Goal: Transaction & Acquisition: Purchase product/service

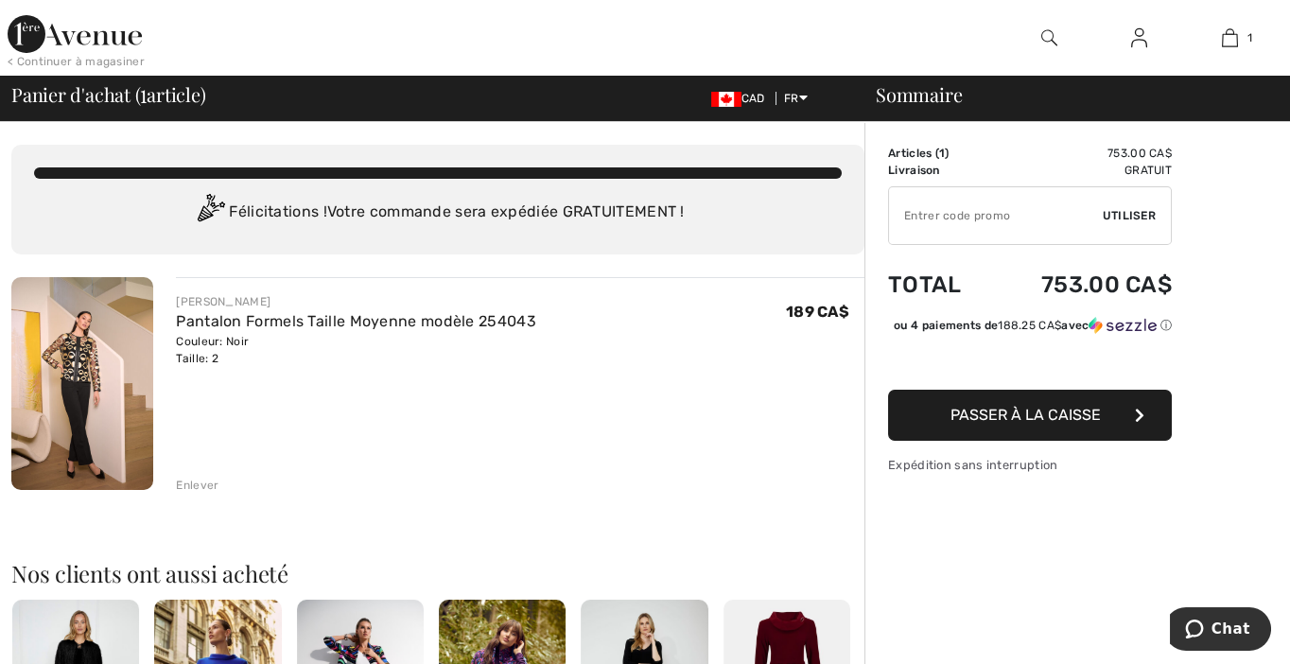
click at [207, 488] on div "Enlever" at bounding box center [197, 485] width 43 height 17
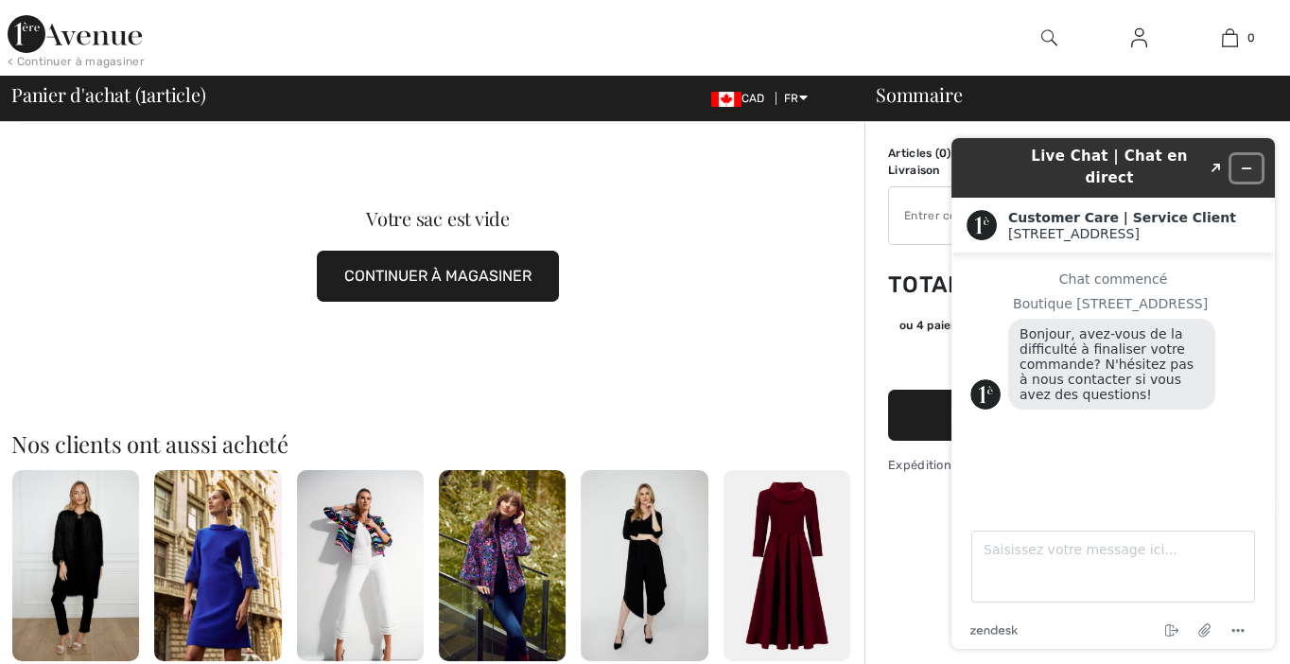
click at [1238, 159] on button "Réduire le widget" at bounding box center [1246, 168] width 30 height 26
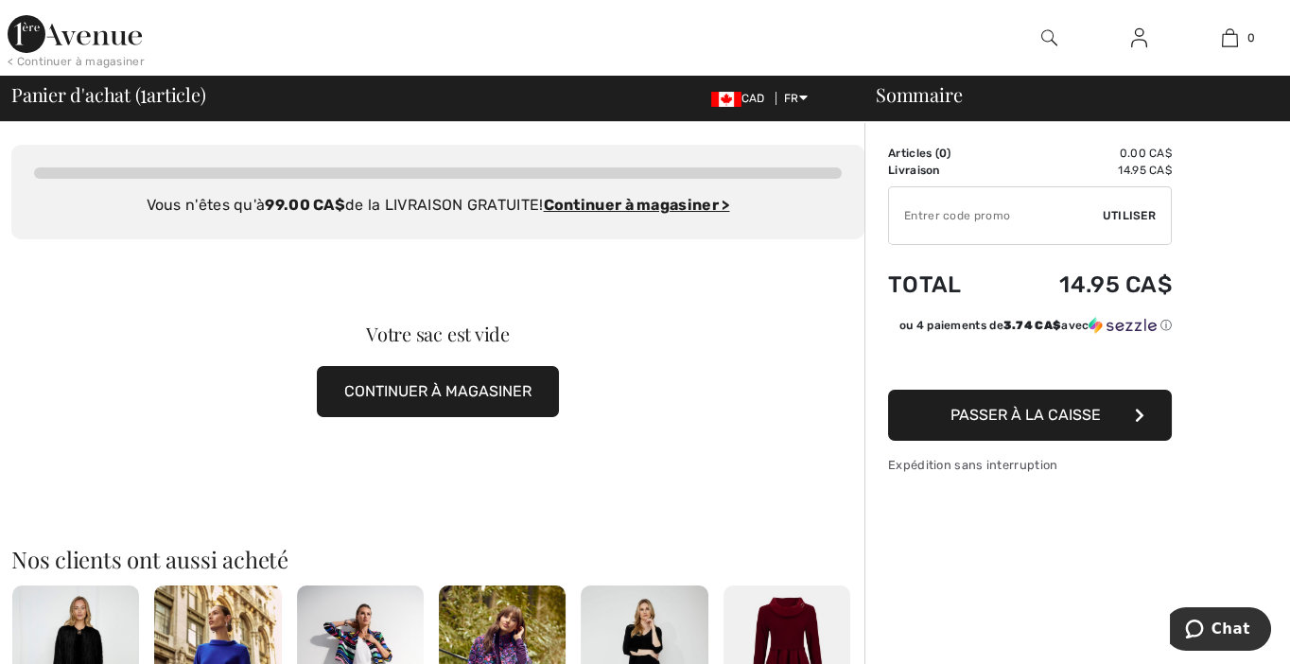
click at [1015, 411] on span "Passer à la caisse" at bounding box center [1025, 415] width 150 height 18
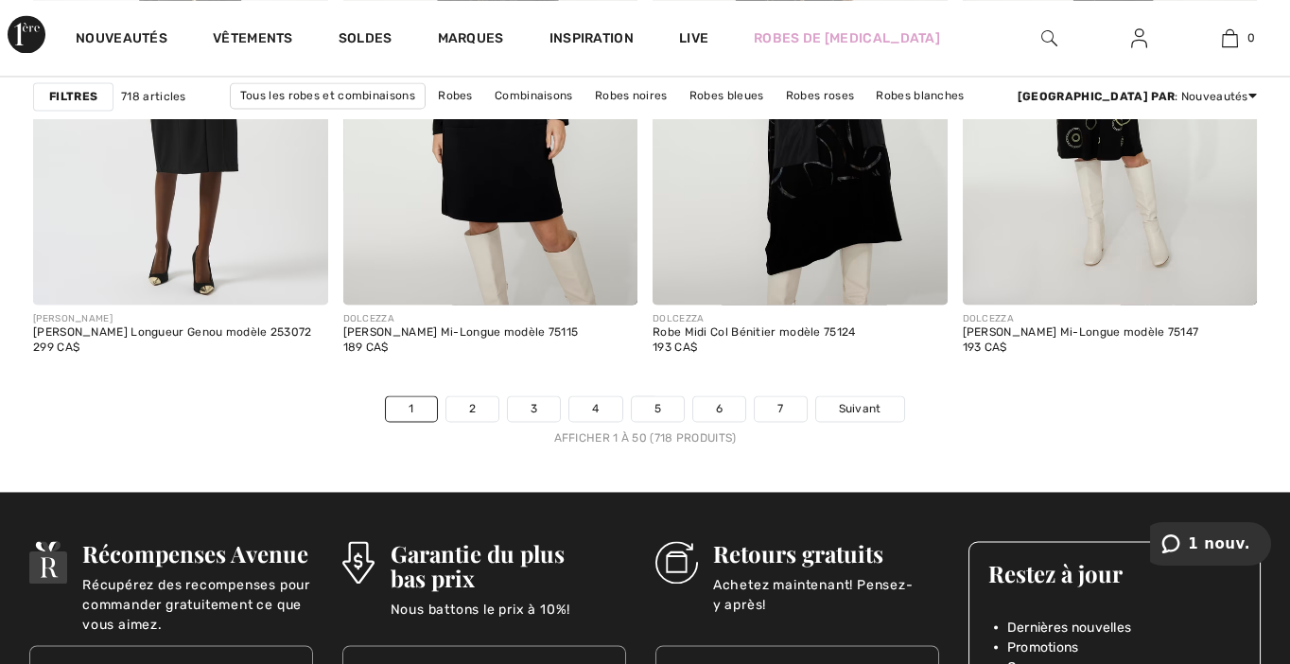
scroll to position [8322, 0]
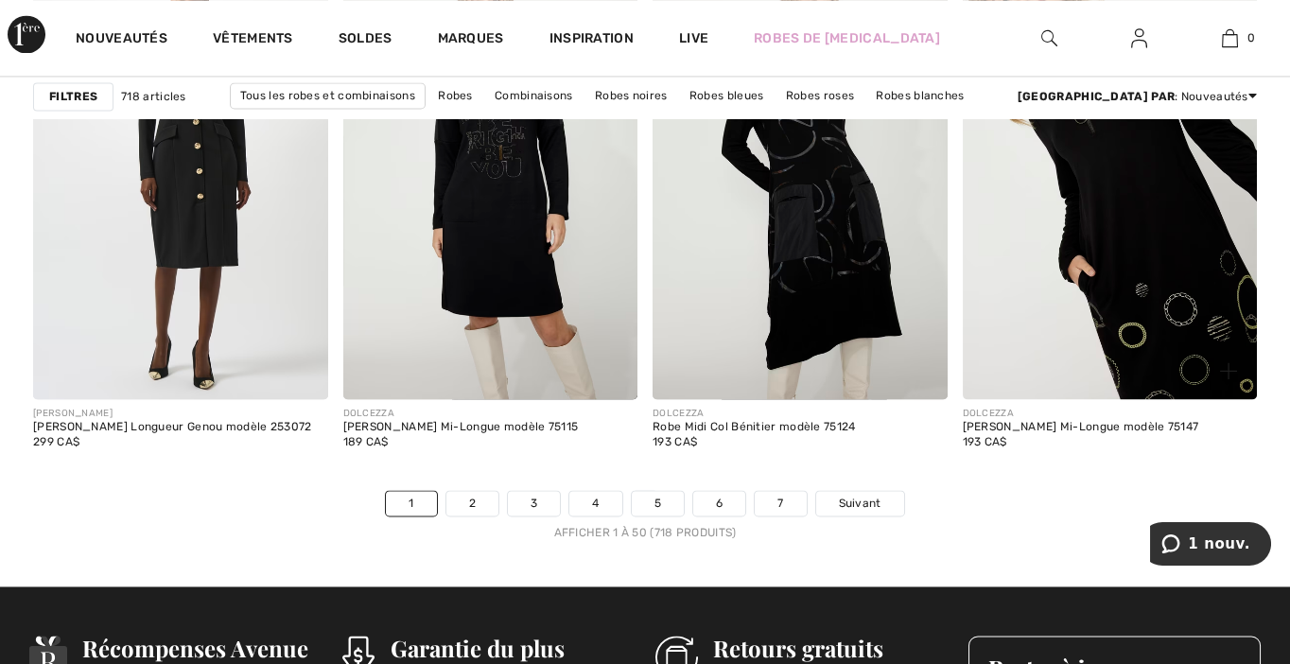
click at [1130, 223] on img at bounding box center [1110, 178] width 295 height 442
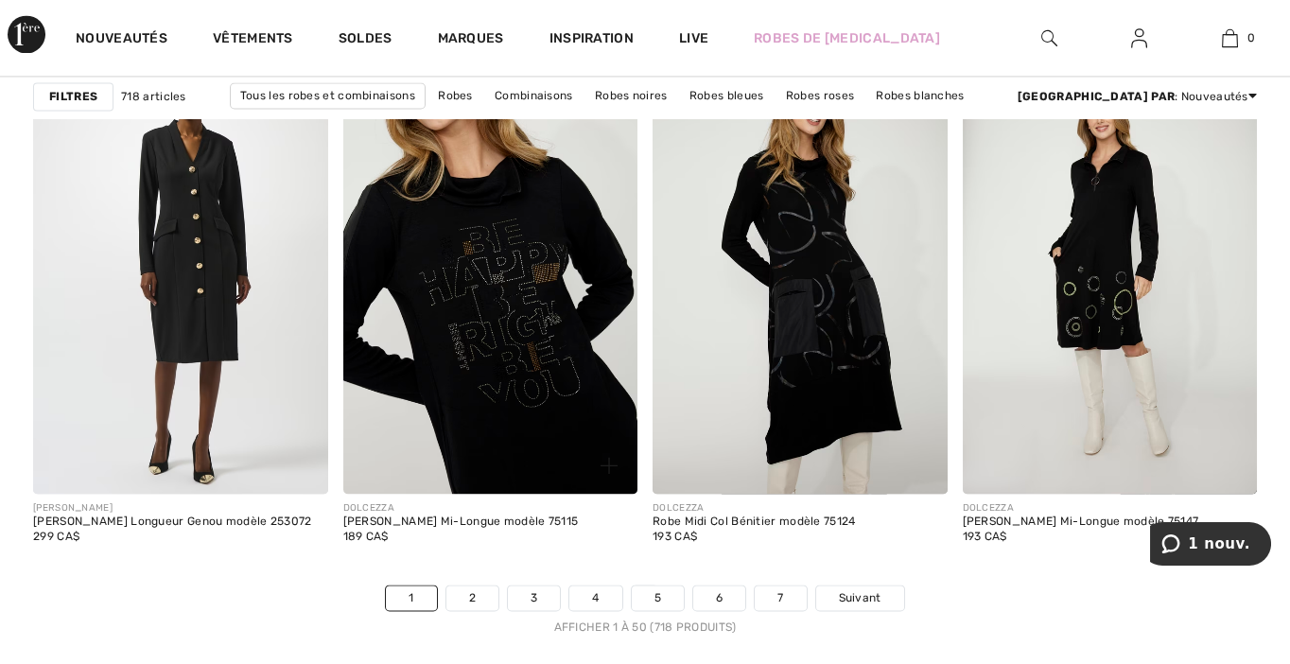
scroll to position [8511, 0]
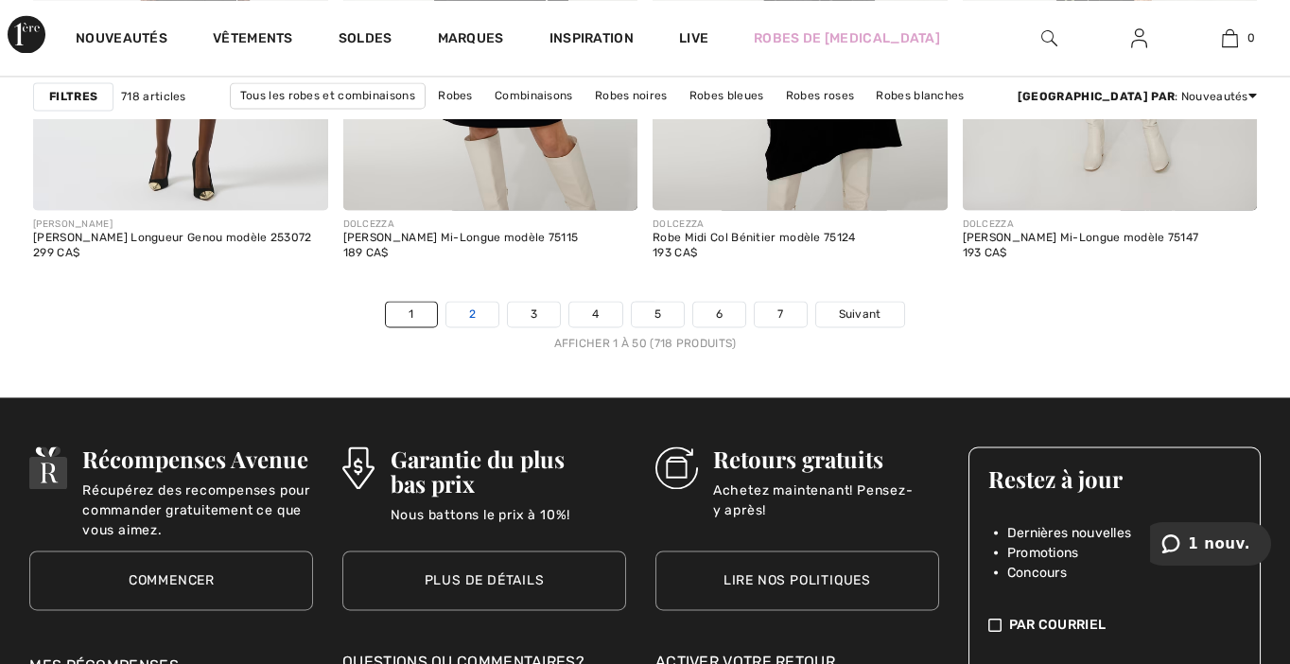
click at [469, 315] on link "2" at bounding box center [472, 314] width 52 height 25
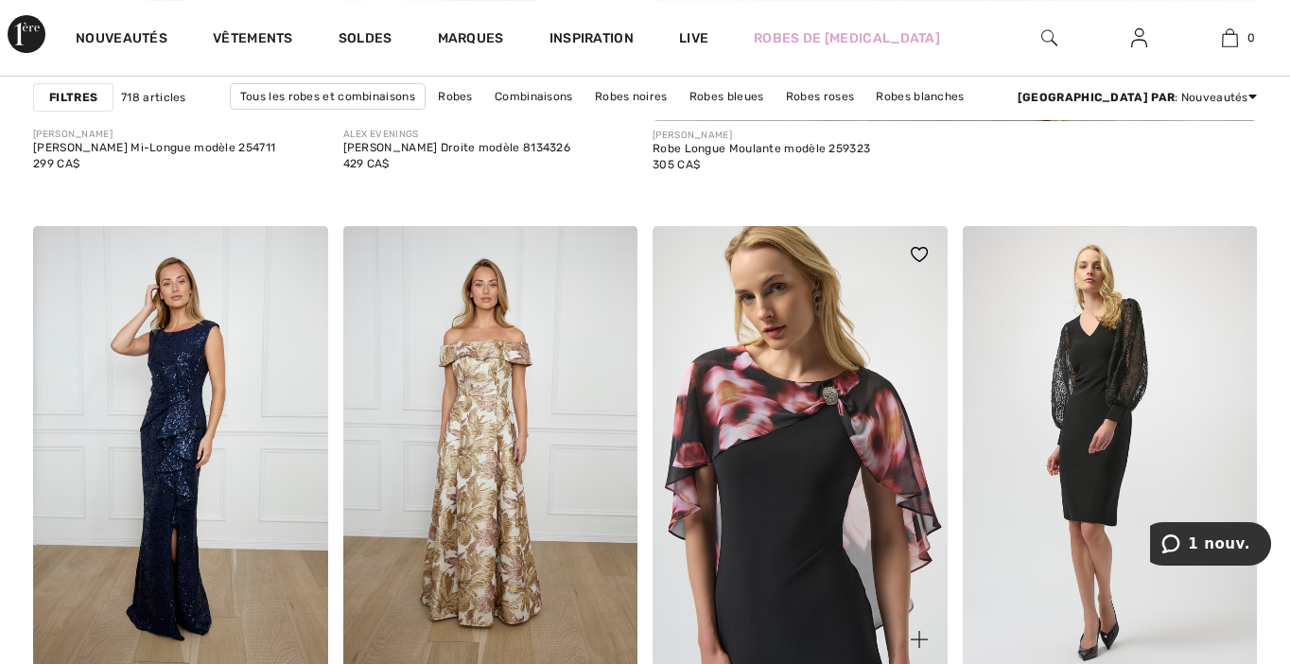
scroll to position [1418, 0]
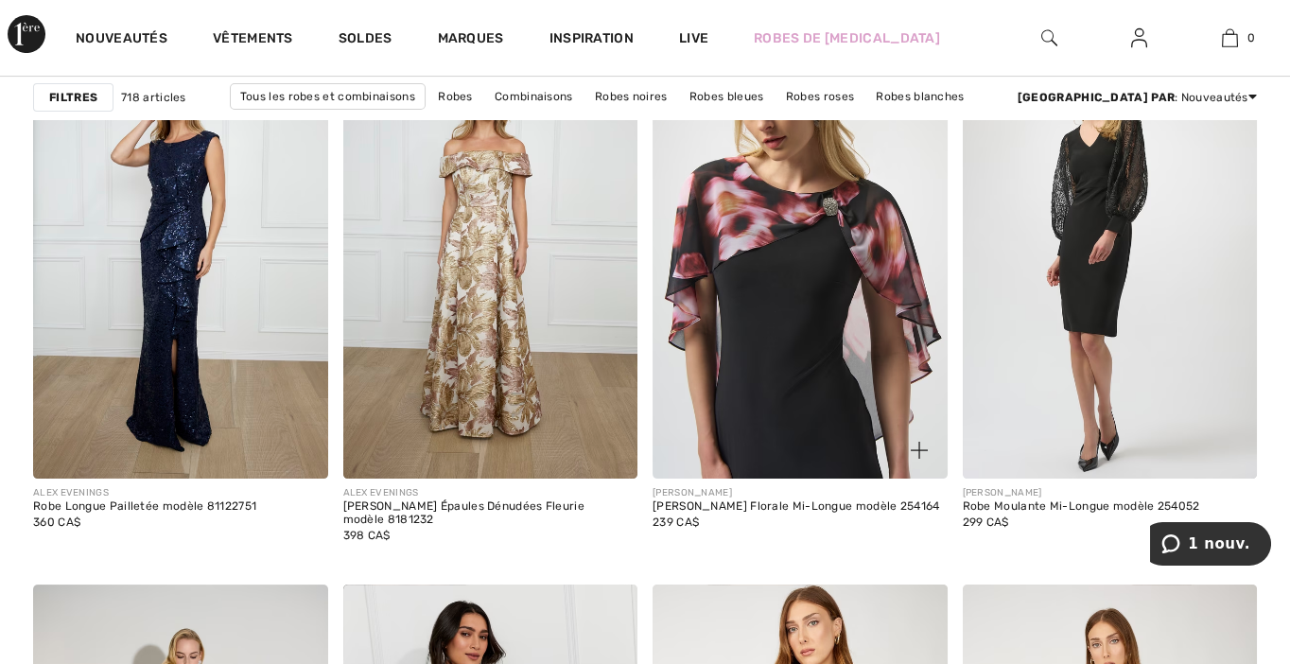
click at [781, 386] on img at bounding box center [799, 258] width 295 height 442
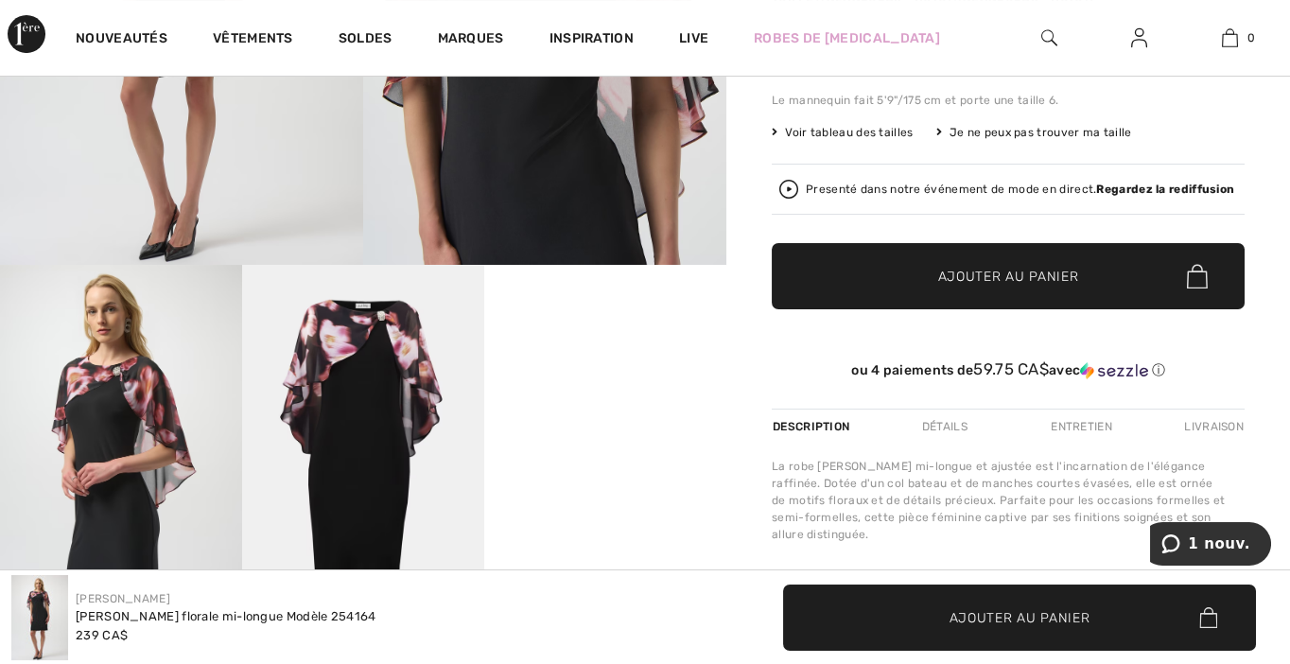
scroll to position [284, 0]
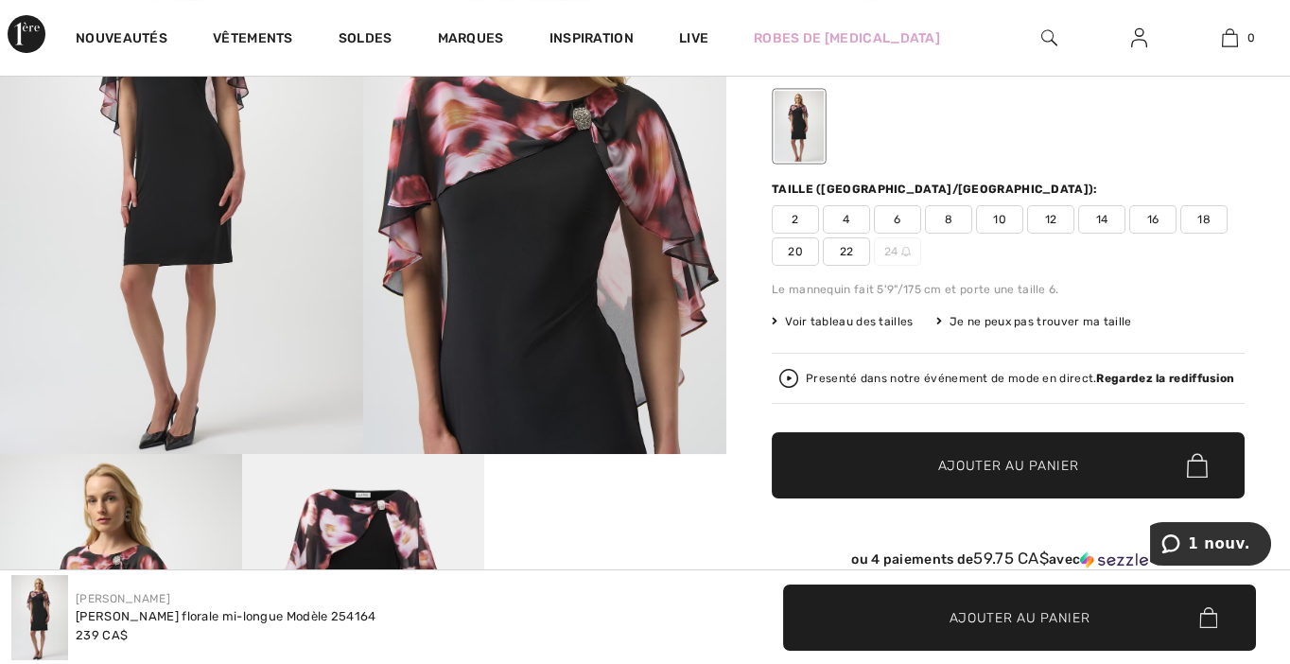
click at [791, 222] on span "2" at bounding box center [795, 219] width 47 height 28
click at [988, 470] on span "Ajouter au panier" at bounding box center [1008, 466] width 141 height 20
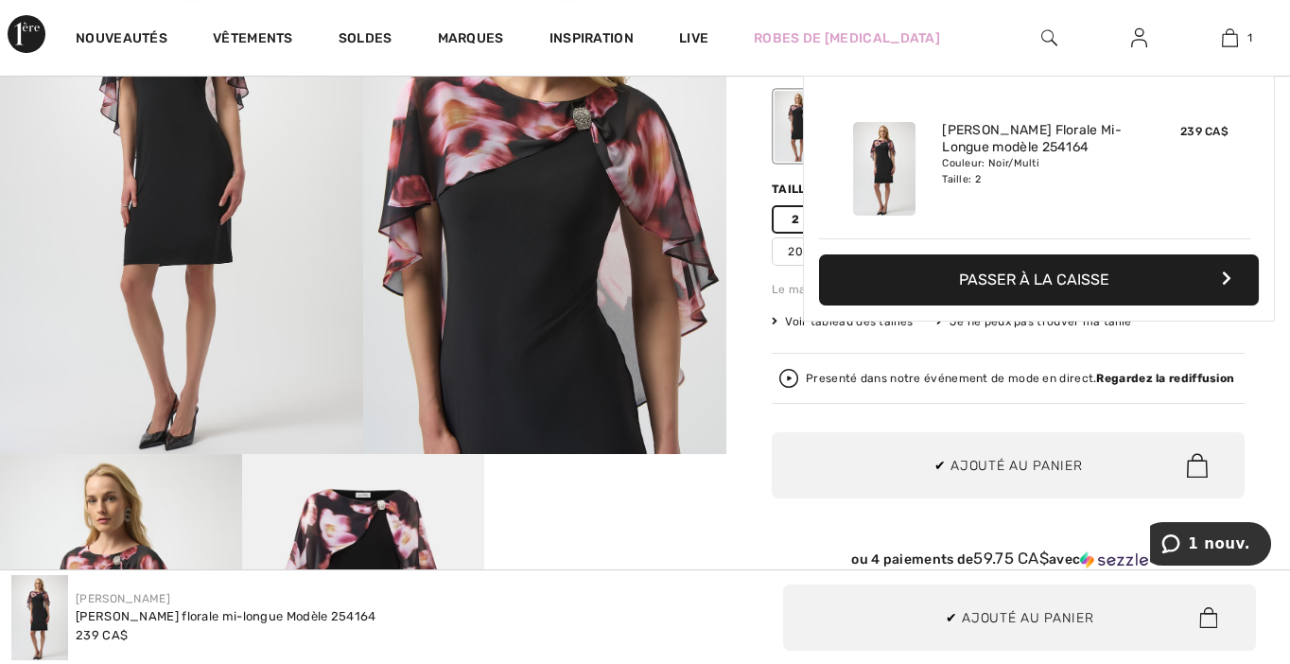
scroll to position [0, 0]
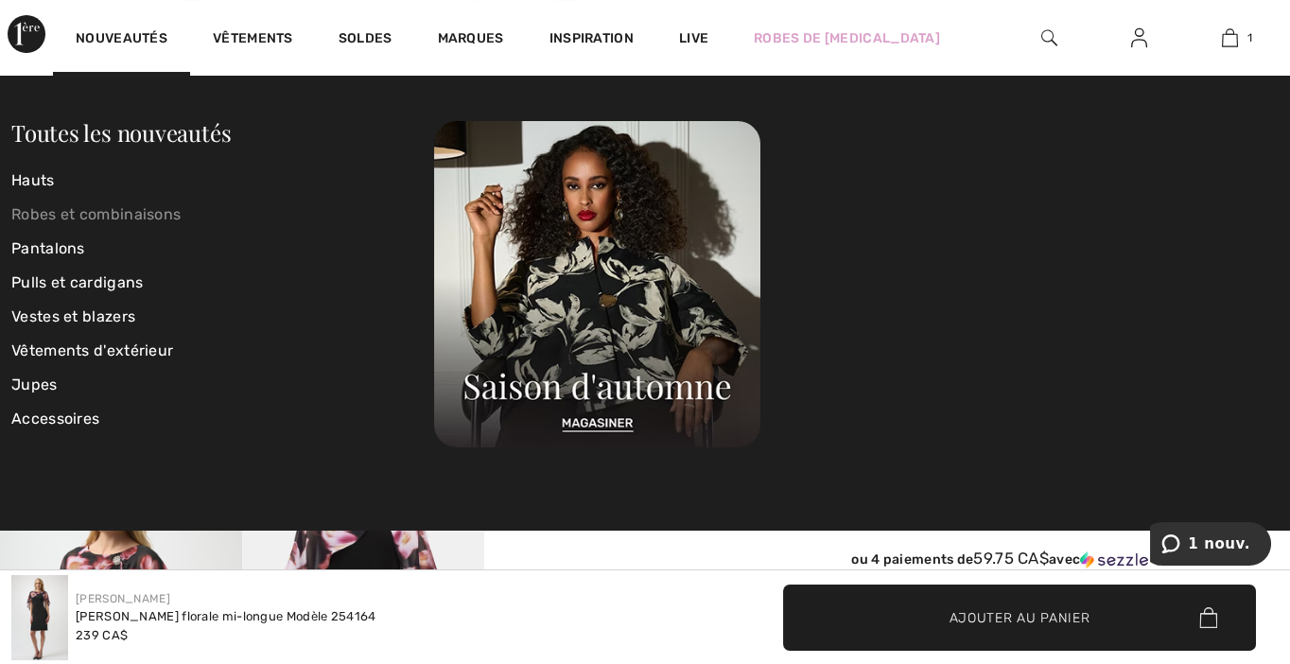
click at [113, 220] on link "Robes et combinaisons" at bounding box center [222, 215] width 423 height 34
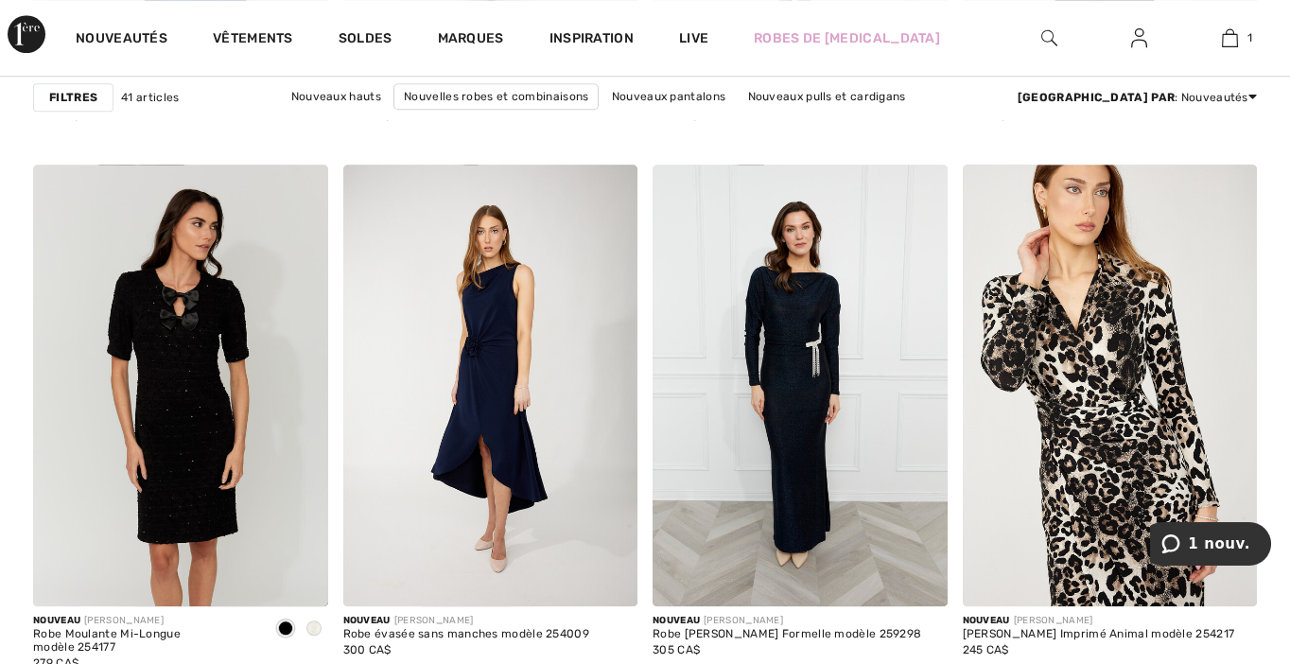
scroll to position [3783, 0]
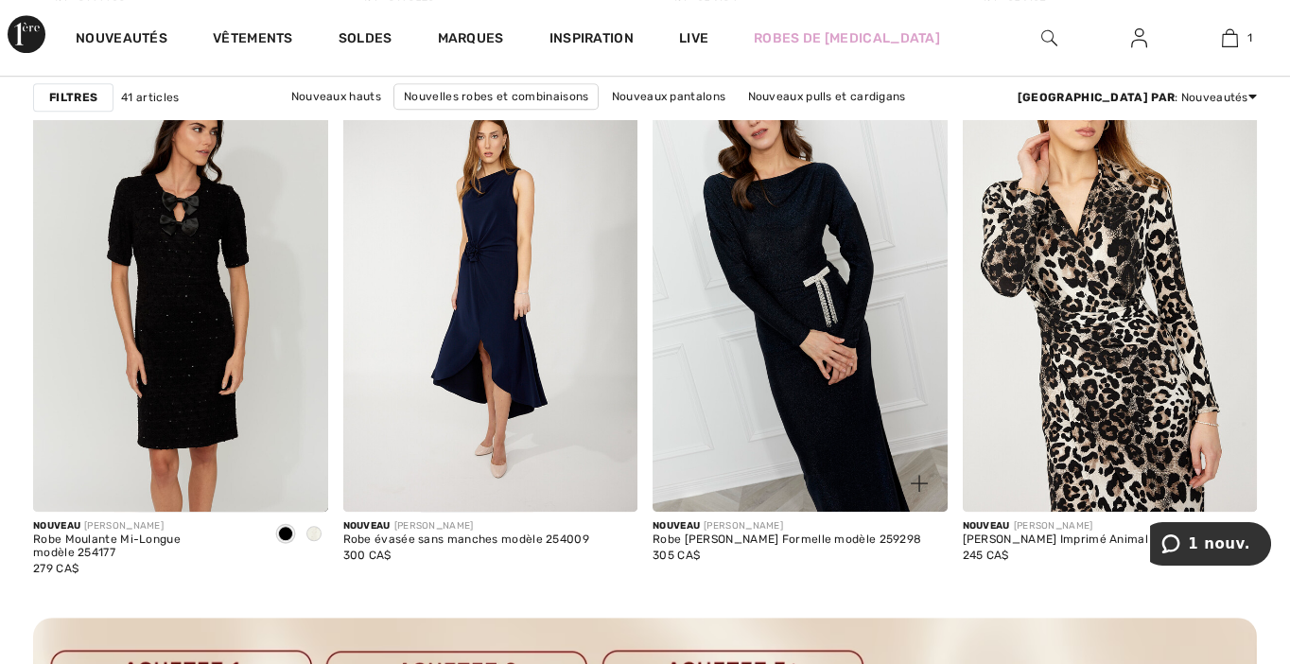
click at [799, 289] on img at bounding box center [799, 291] width 295 height 442
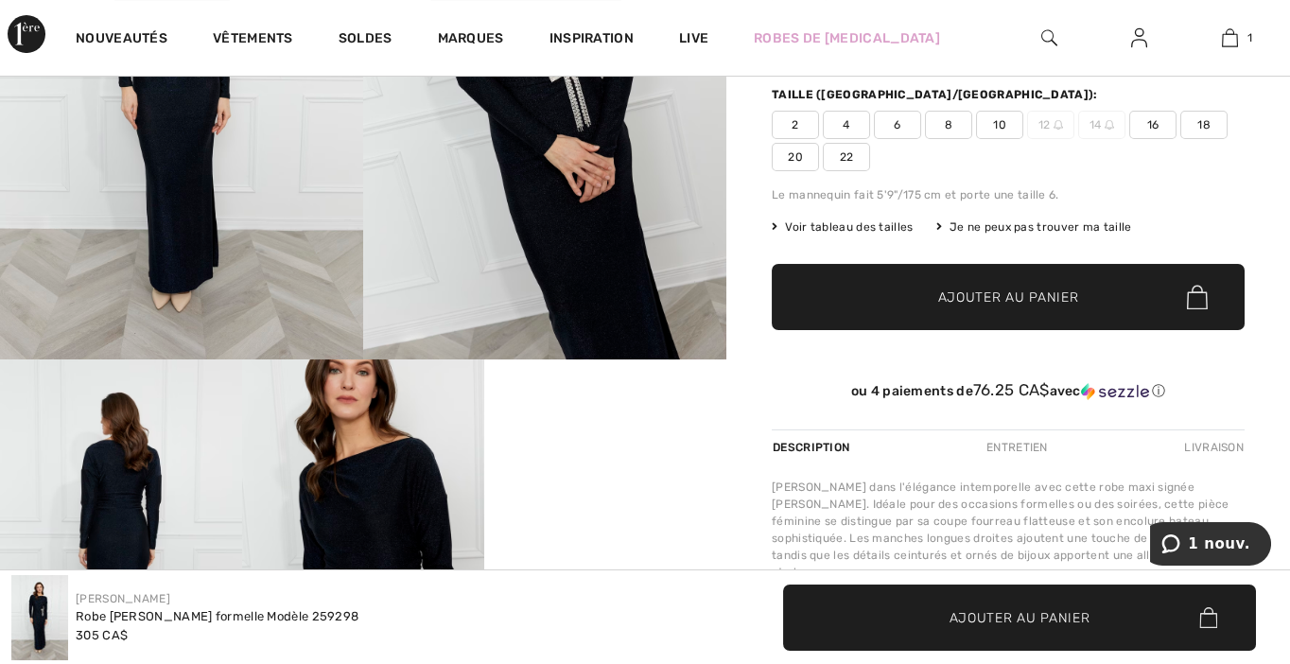
scroll to position [189, 0]
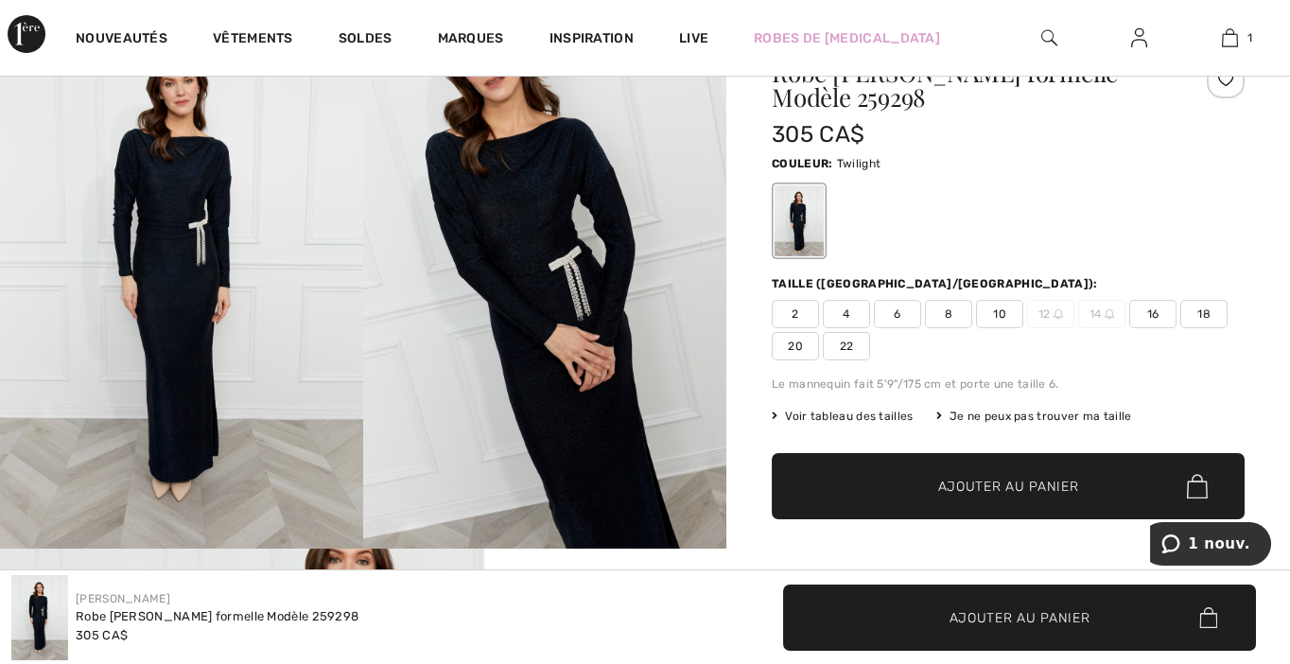
click at [796, 311] on span "2" at bounding box center [795, 314] width 47 height 28
click at [980, 482] on span "Ajouter au panier" at bounding box center [1008, 487] width 141 height 20
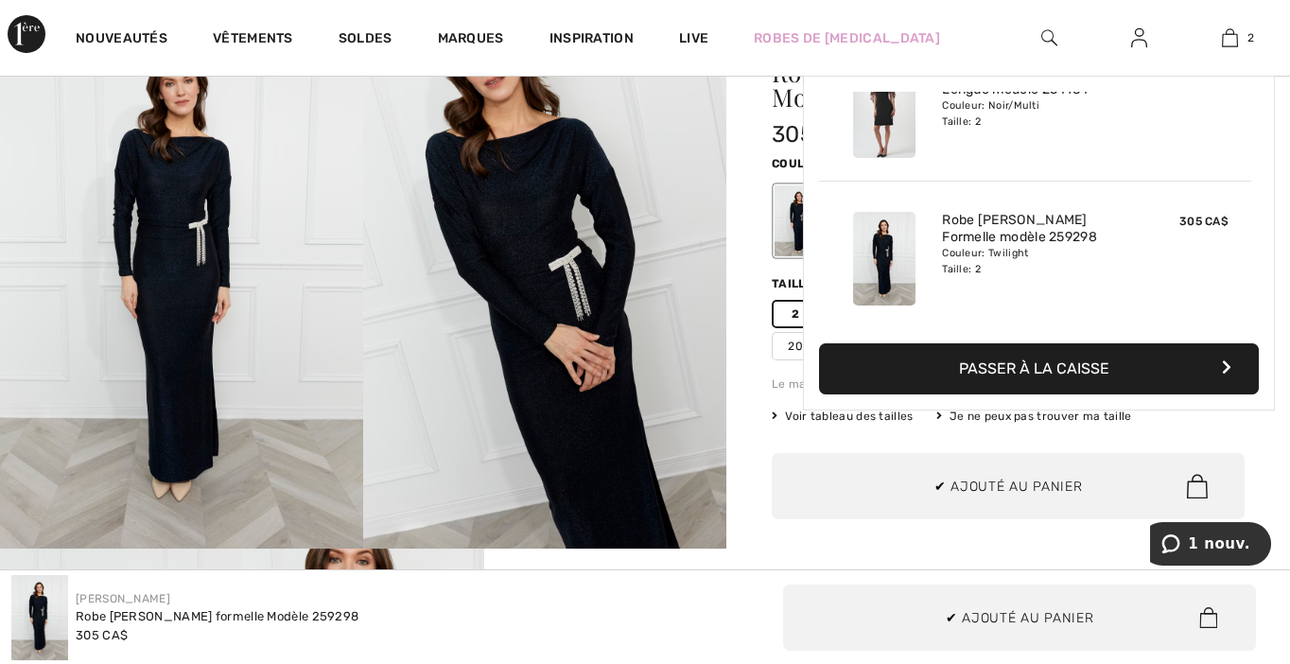
scroll to position [0, 0]
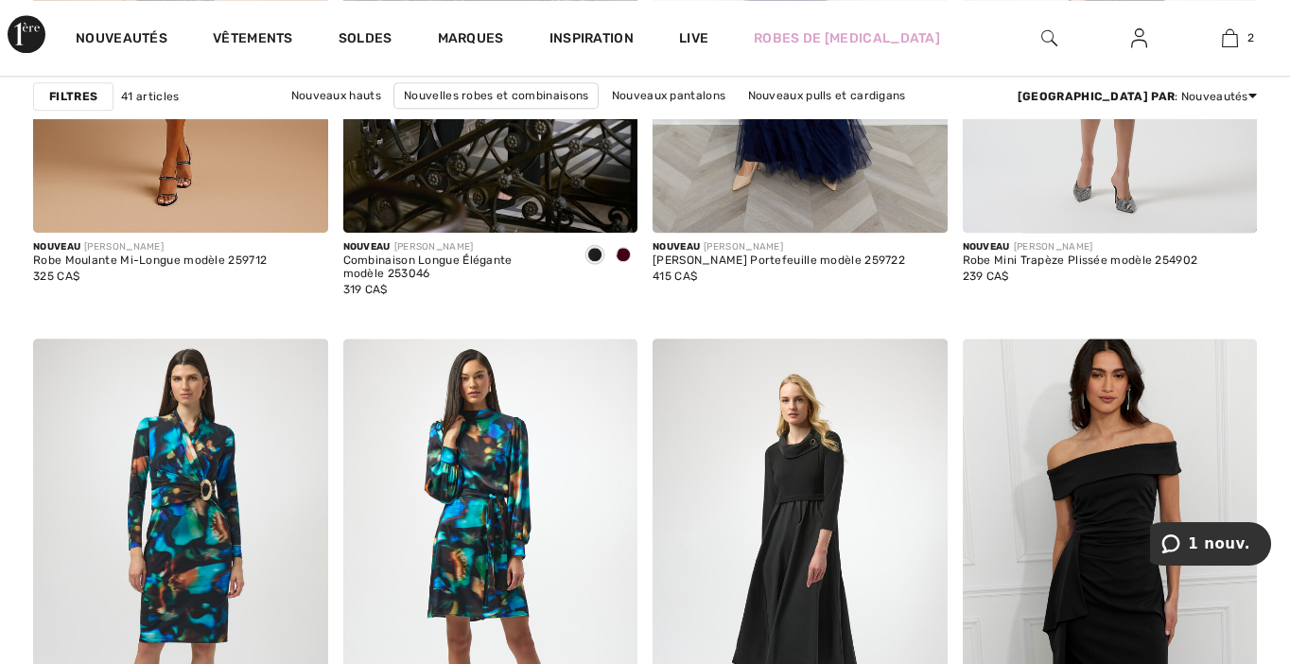
scroll to position [6147, 0]
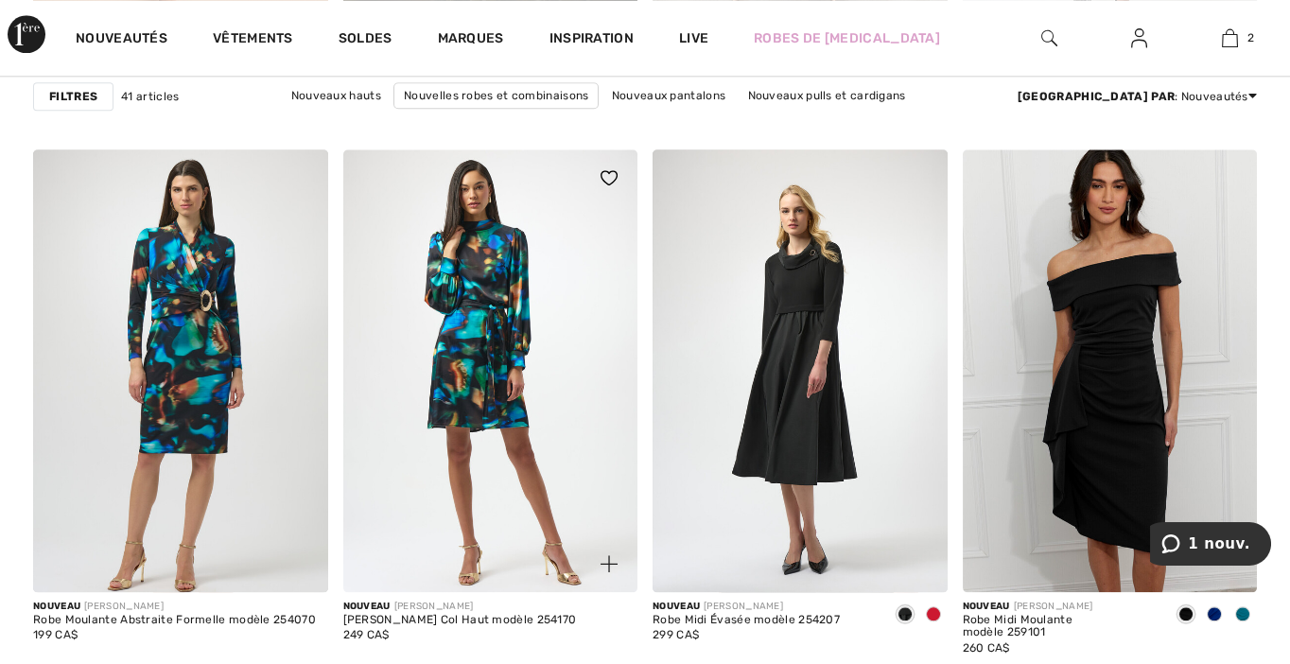
click at [492, 342] on img at bounding box center [490, 370] width 295 height 442
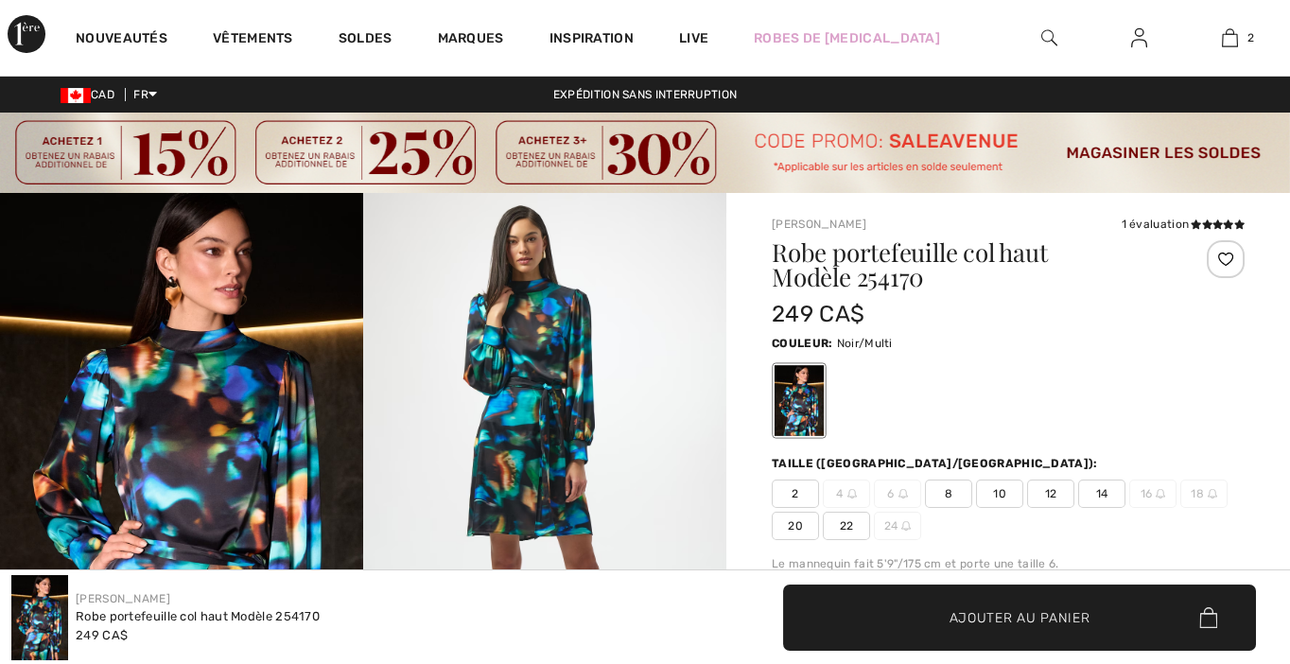
click at [788, 491] on span "2" at bounding box center [795, 493] width 47 height 28
click at [984, 619] on span "Ajouter au panier" at bounding box center [1019, 617] width 141 height 20
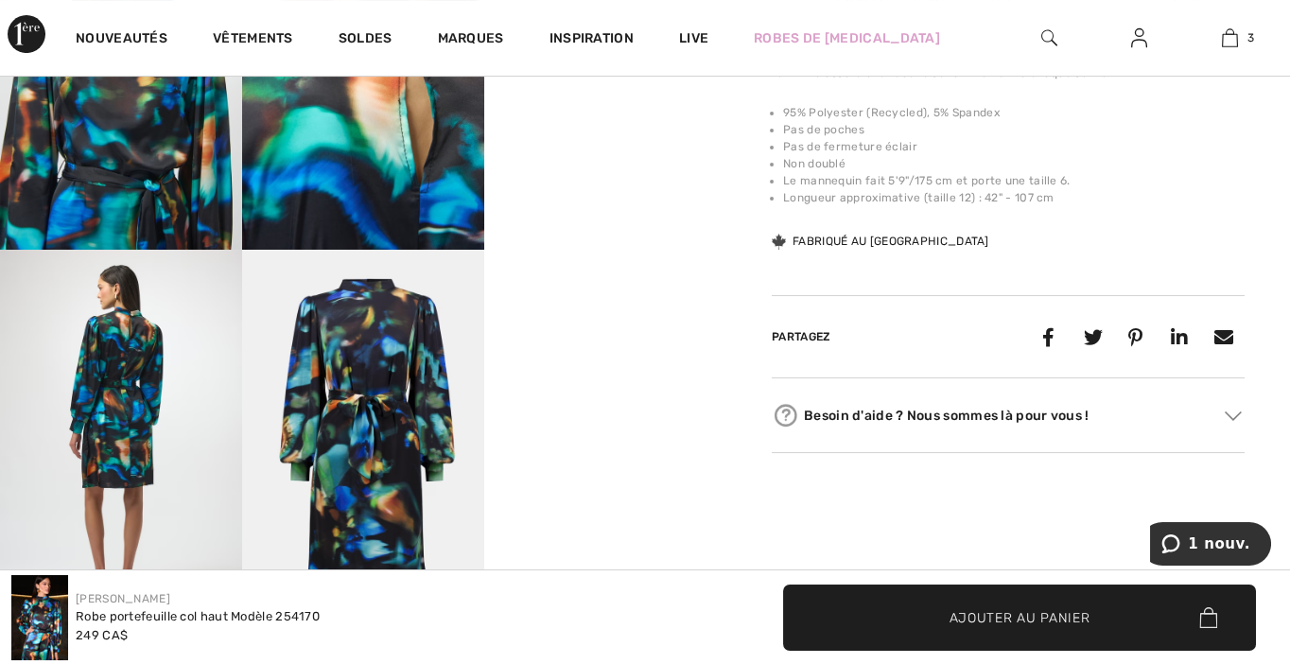
scroll to position [946, 0]
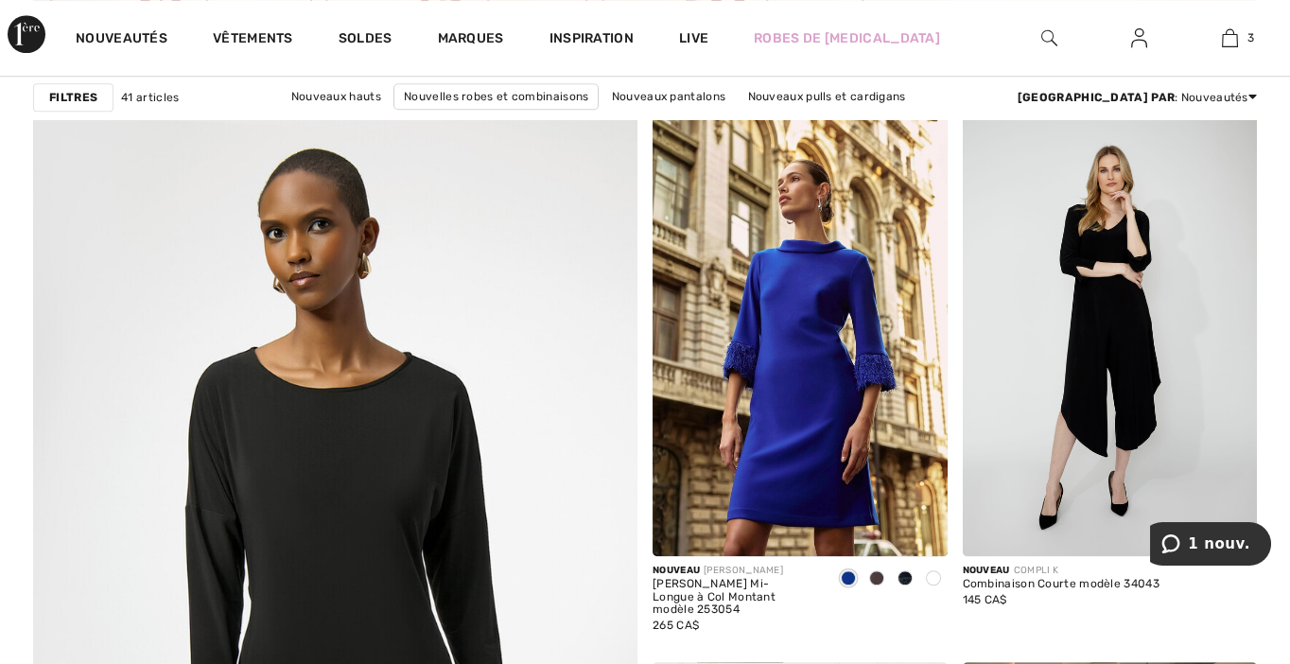
scroll to position [4350, 0]
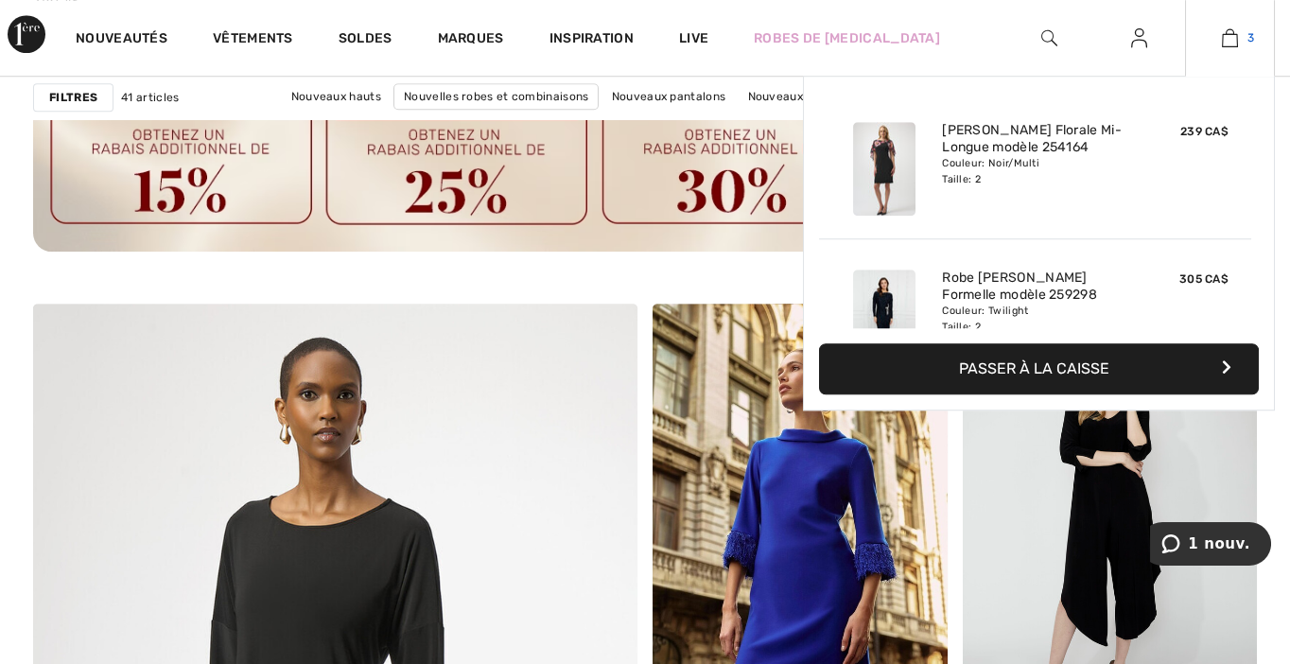
click at [1232, 40] on img at bounding box center [1230, 37] width 16 height 23
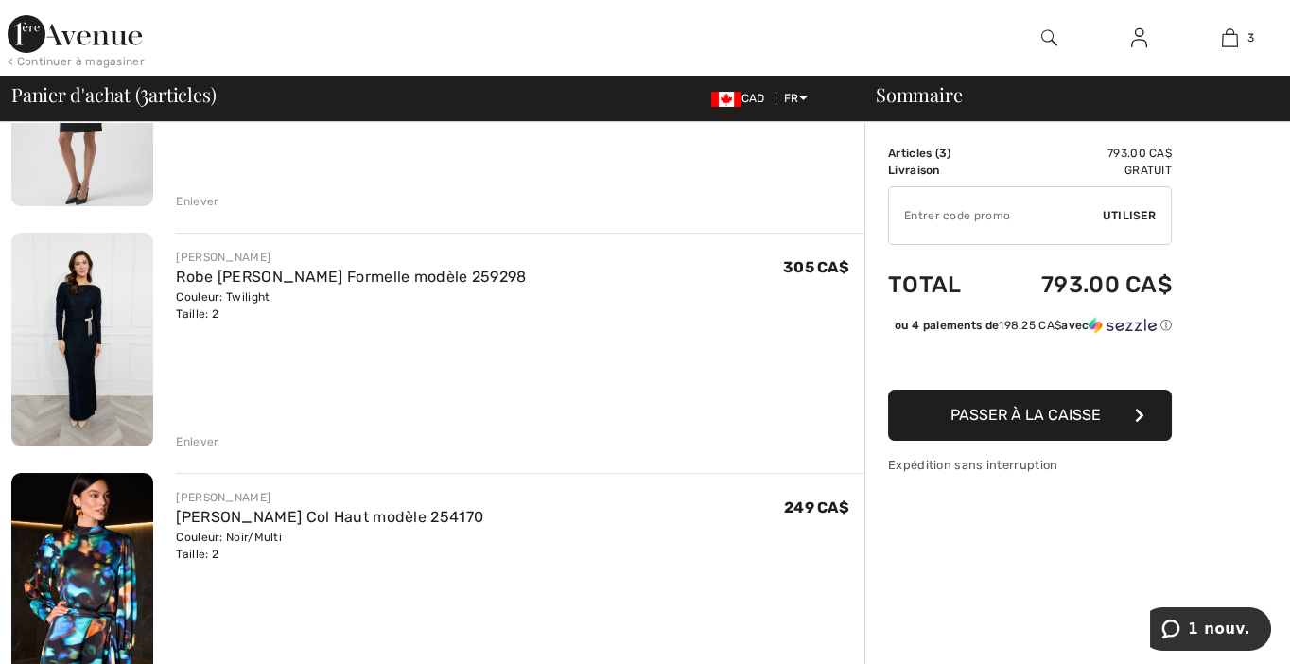
scroll to position [189, 0]
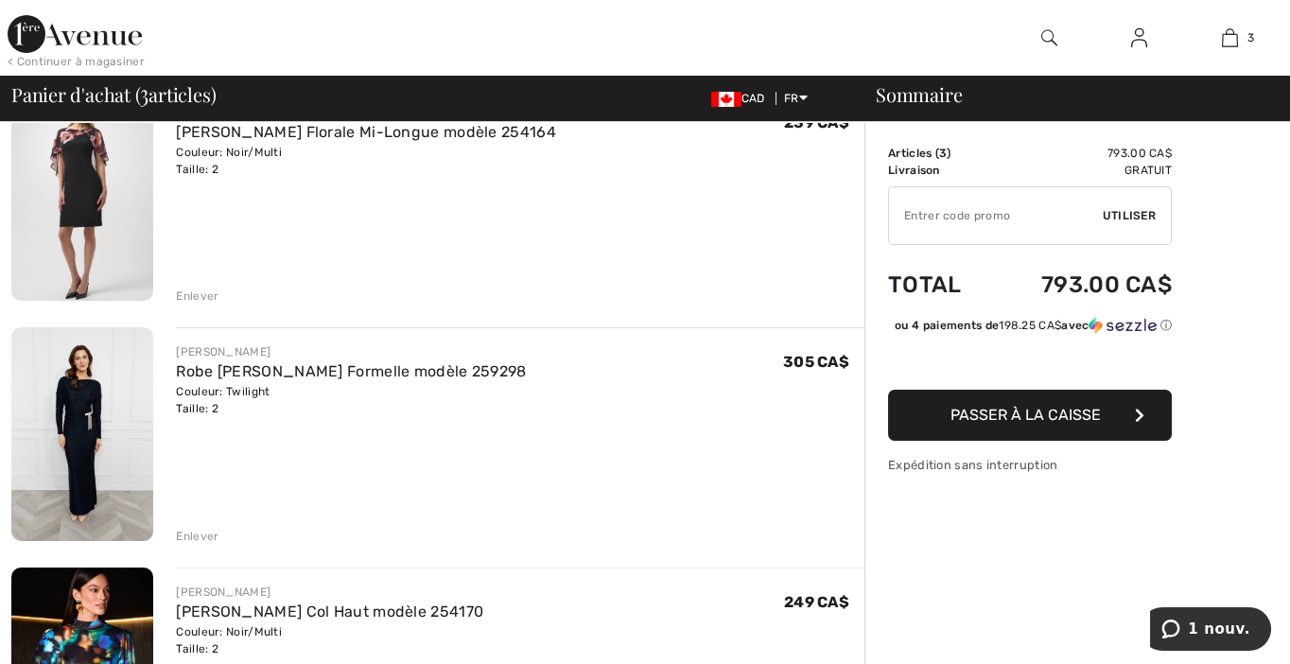
click at [197, 294] on div "Enlever" at bounding box center [197, 295] width 43 height 17
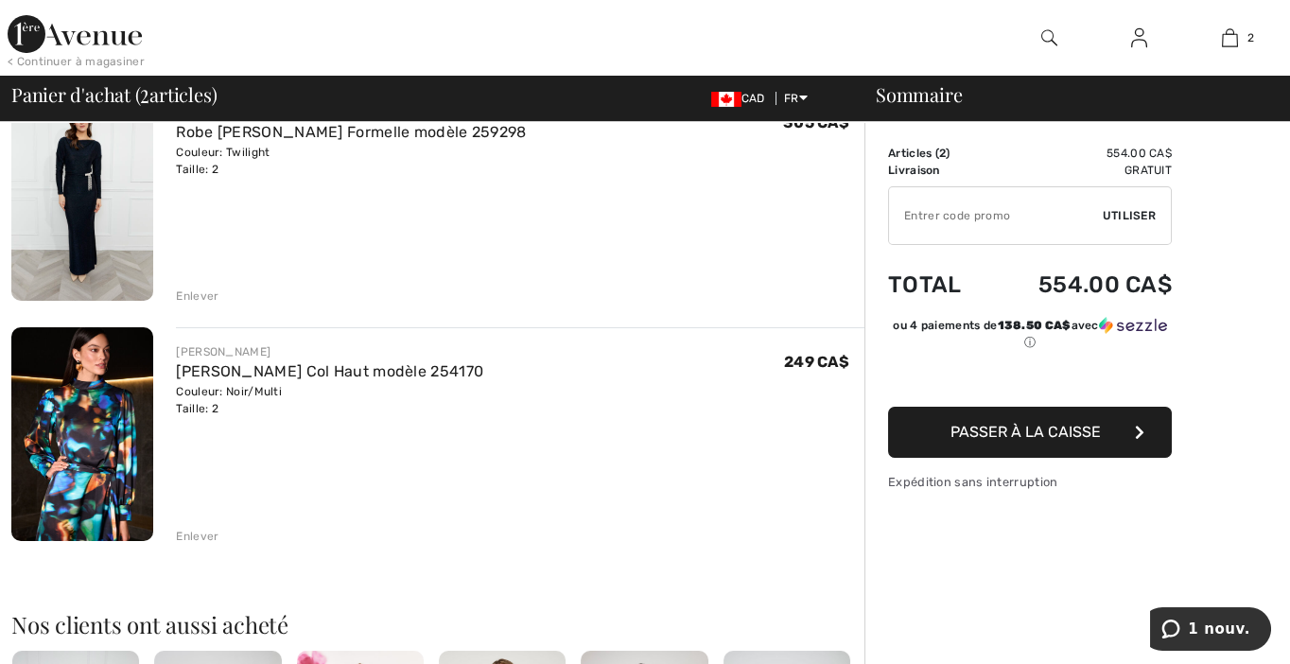
scroll to position [163, 0]
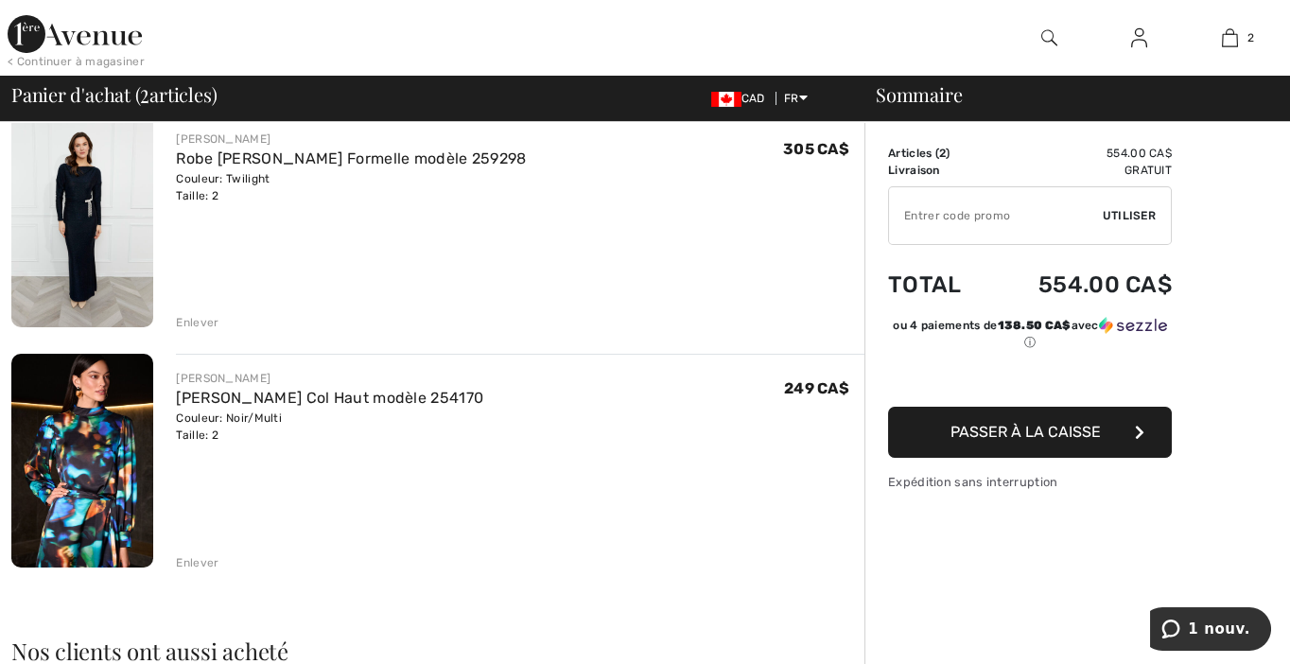
click at [190, 318] on div "Enlever" at bounding box center [197, 322] width 43 height 17
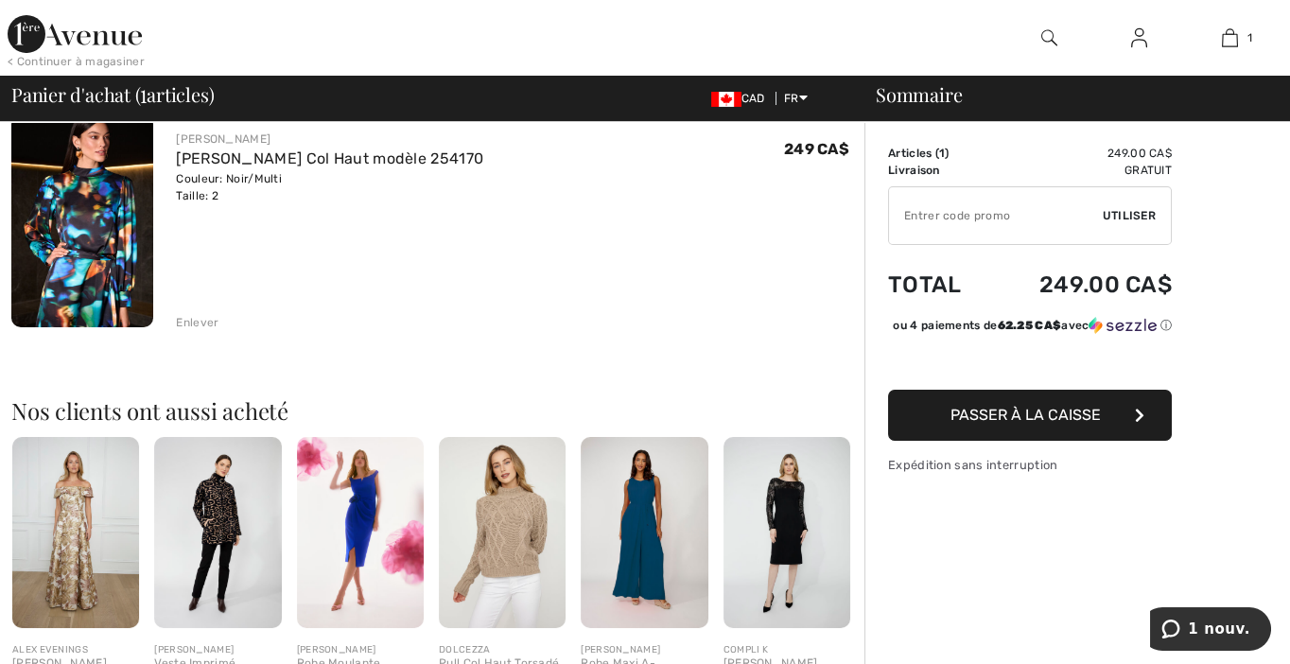
click at [759, 524] on img at bounding box center [786, 532] width 127 height 190
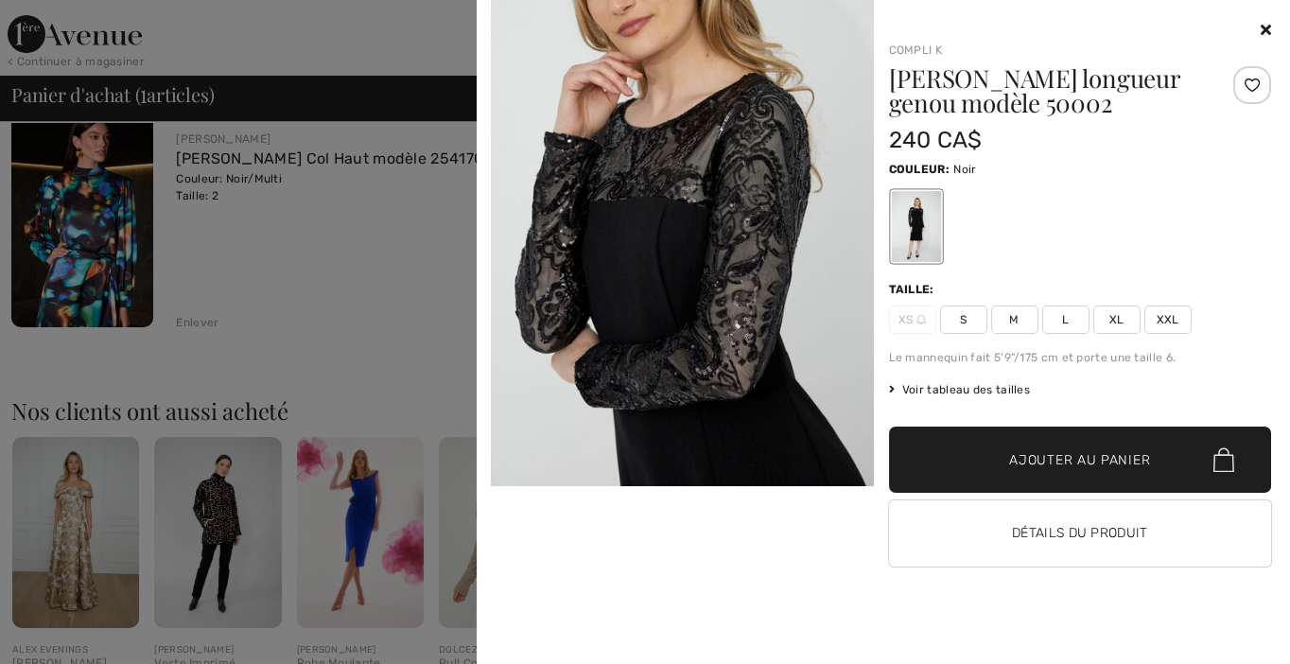
scroll to position [473, 0]
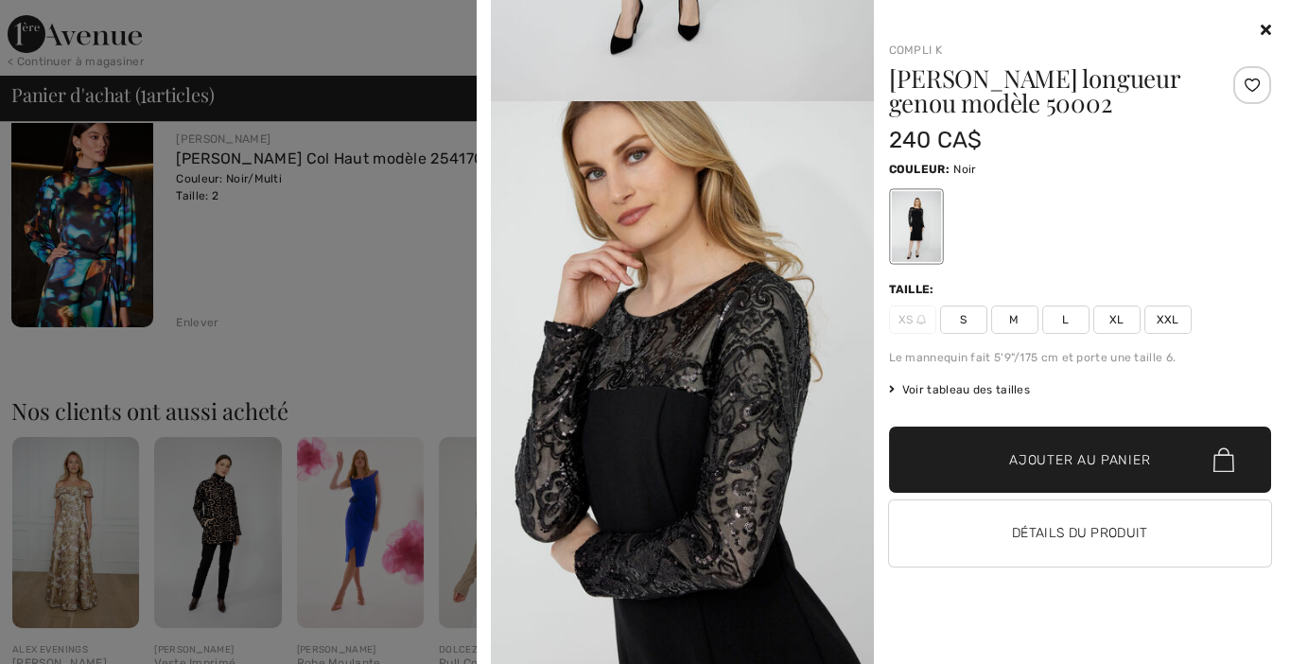
click at [1266, 31] on icon at bounding box center [1266, 29] width 10 height 15
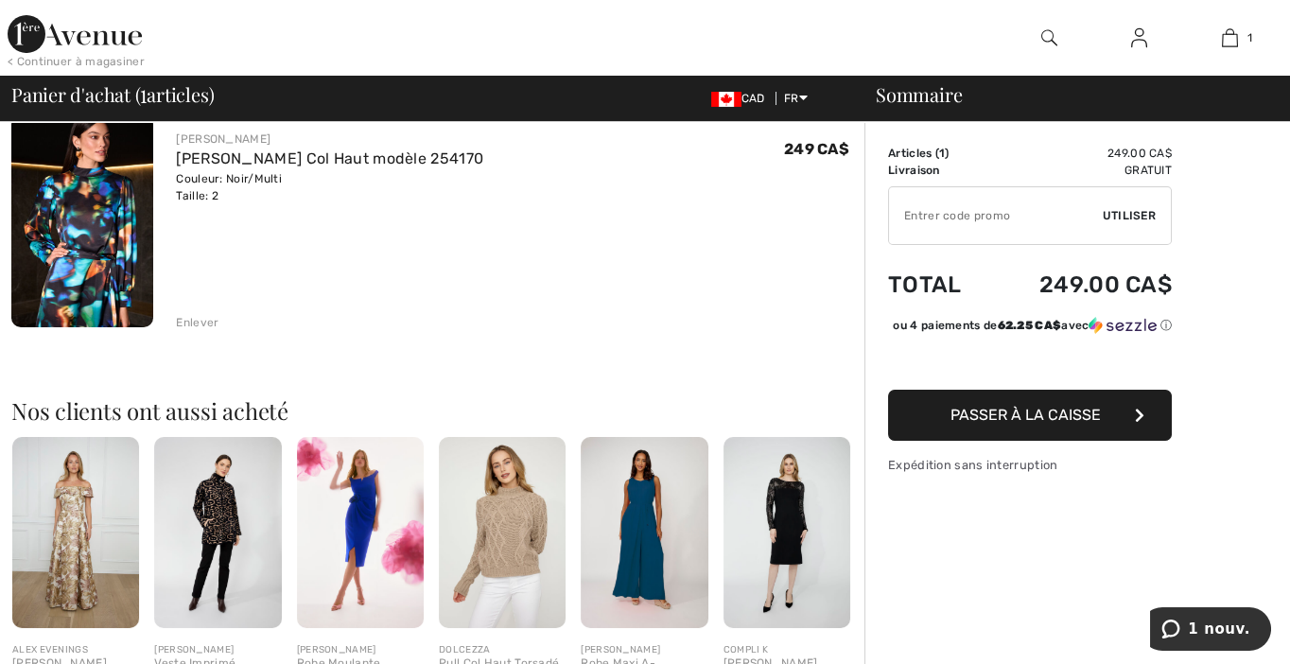
click at [215, 513] on img at bounding box center [217, 532] width 127 height 190
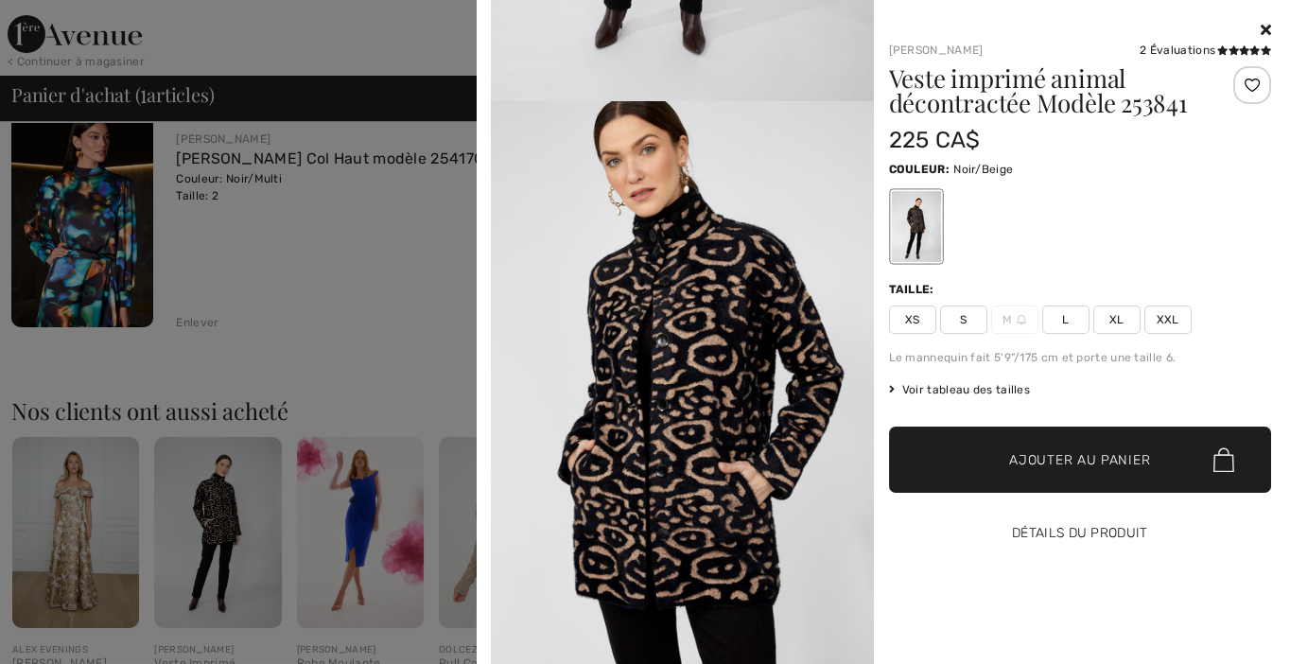
click at [1028, 534] on button "Détails du produit" at bounding box center [1080, 533] width 383 height 66
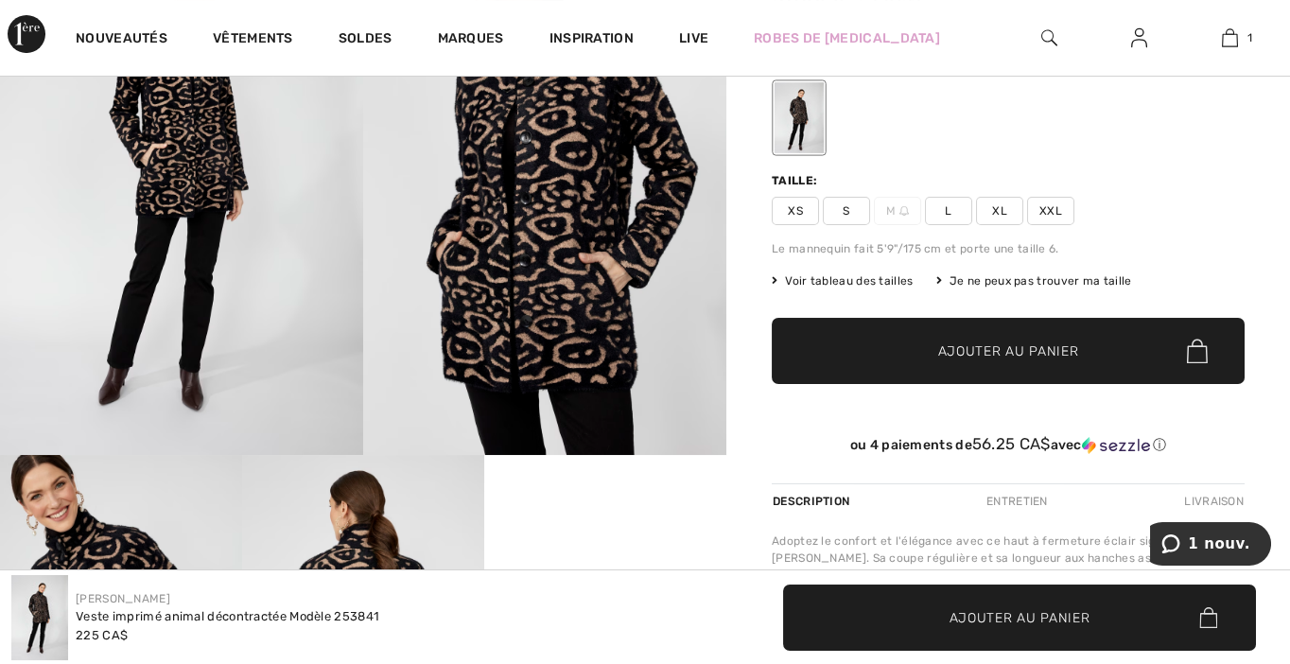
scroll to position [188, 0]
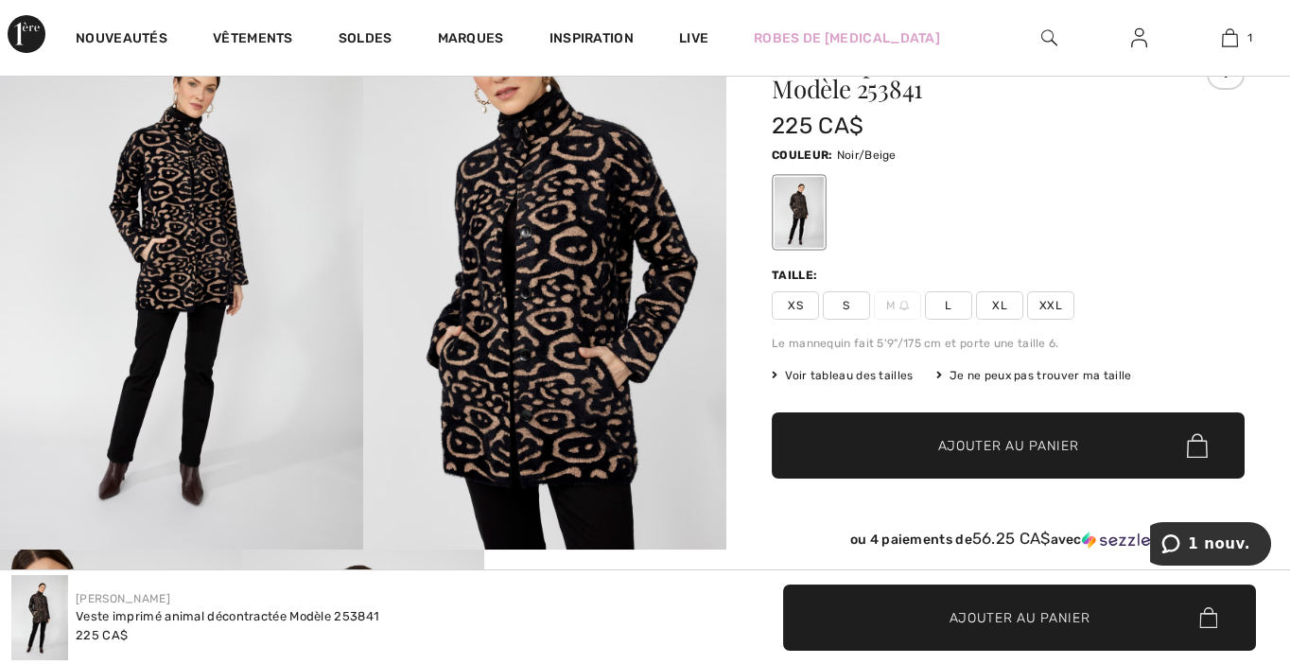
click at [557, 339] on img at bounding box center [544, 277] width 363 height 545
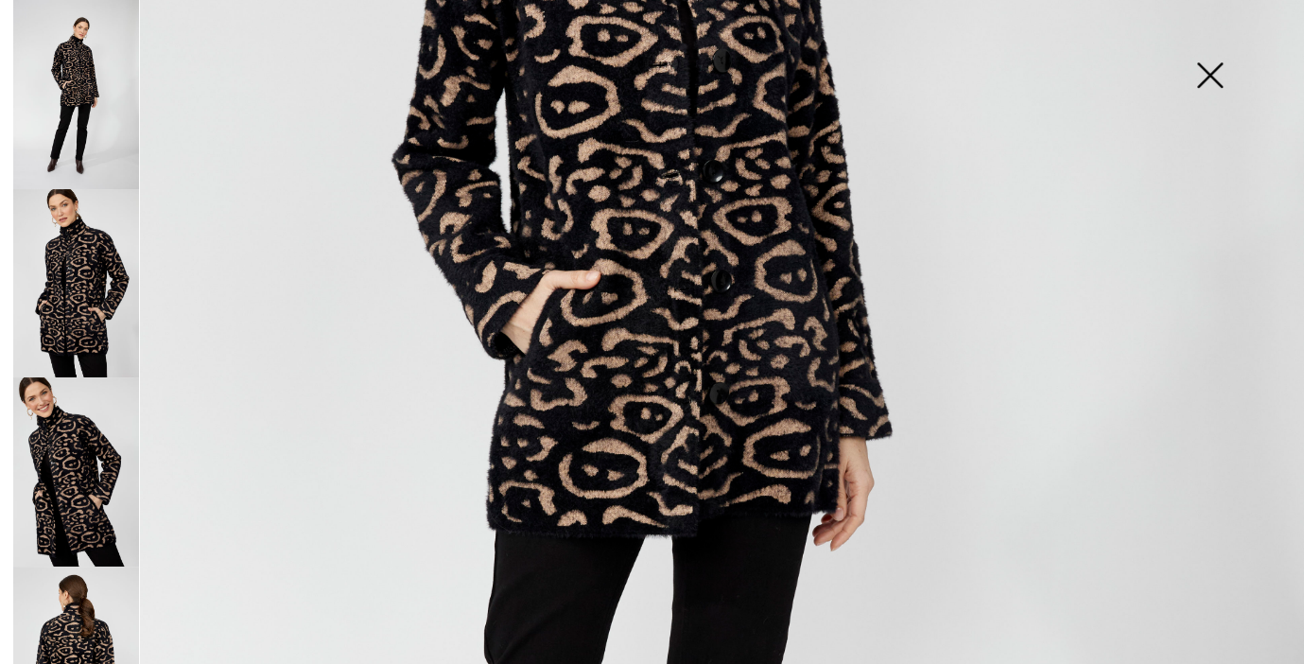
scroll to position [0, 0]
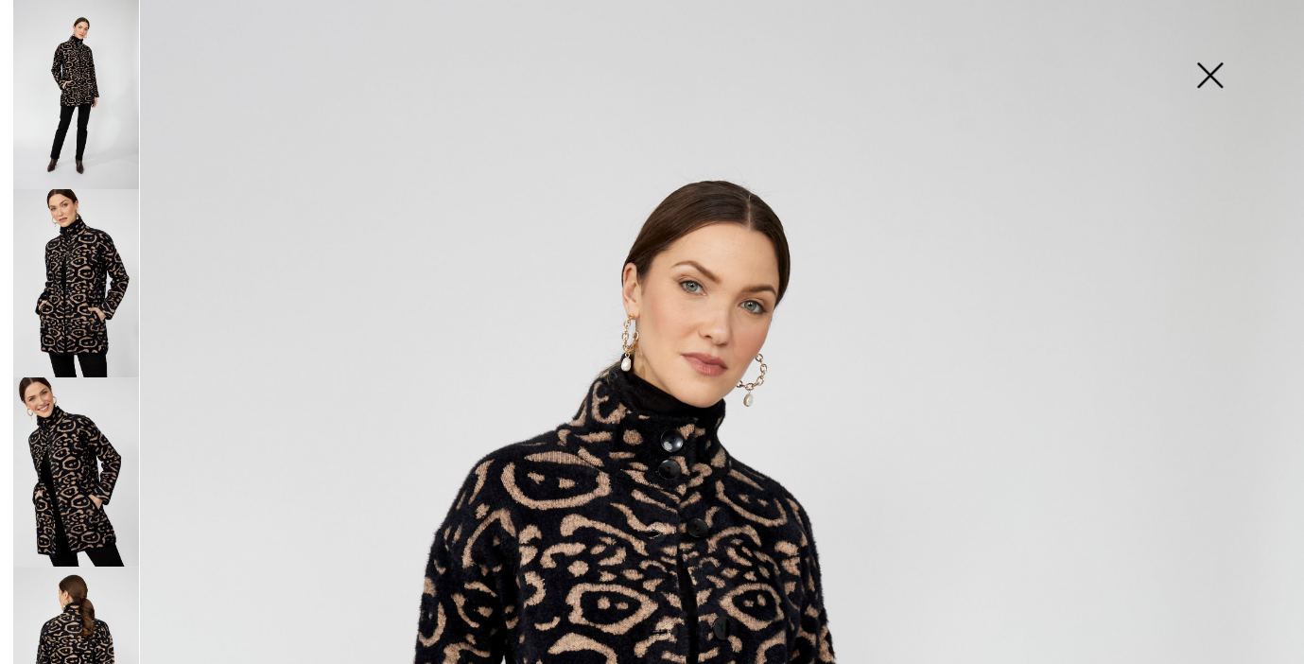
click at [1205, 75] on img at bounding box center [1209, 76] width 95 height 97
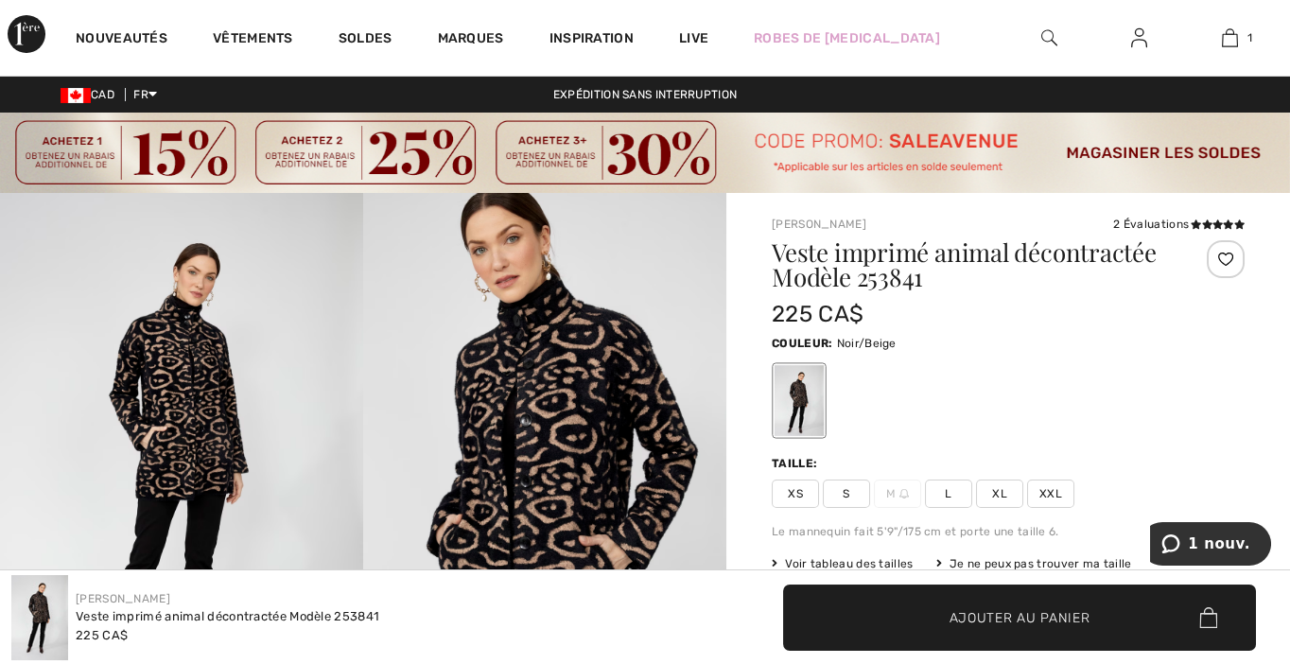
click at [792, 495] on span "XS" at bounding box center [795, 493] width 47 height 28
click at [994, 620] on span "Ajouter au panier" at bounding box center [1019, 617] width 141 height 20
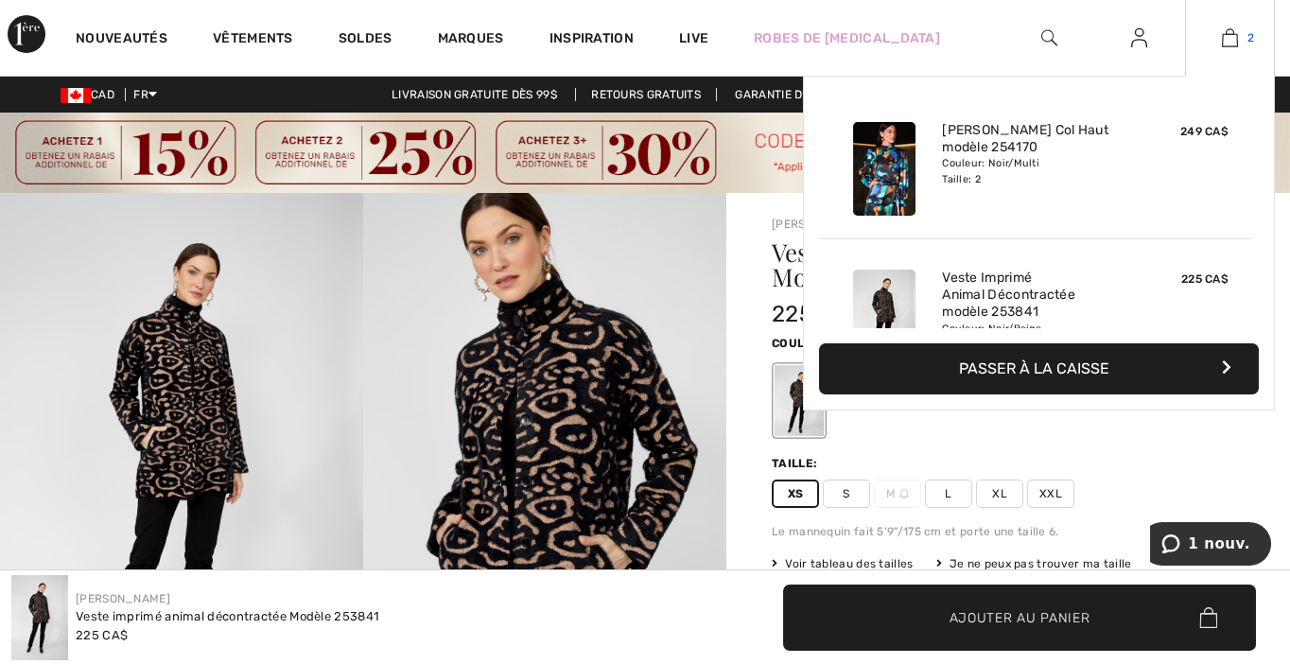
click at [1226, 39] on img at bounding box center [1230, 37] width 16 height 23
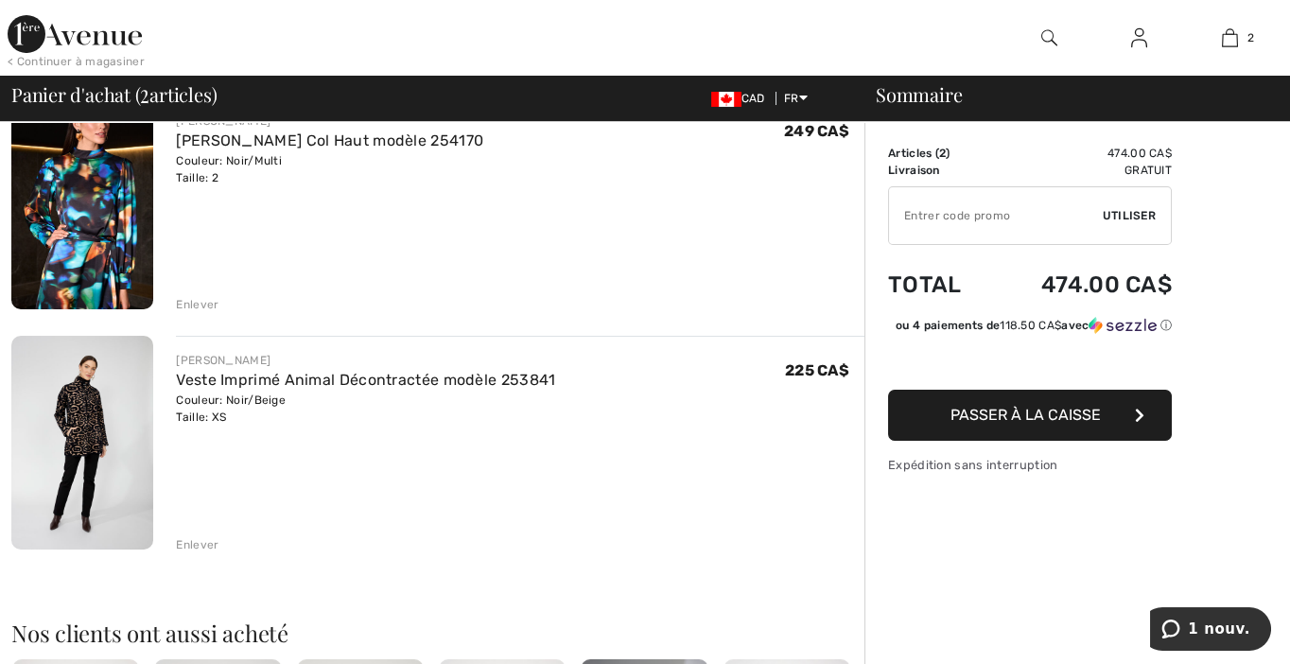
scroll to position [86, 0]
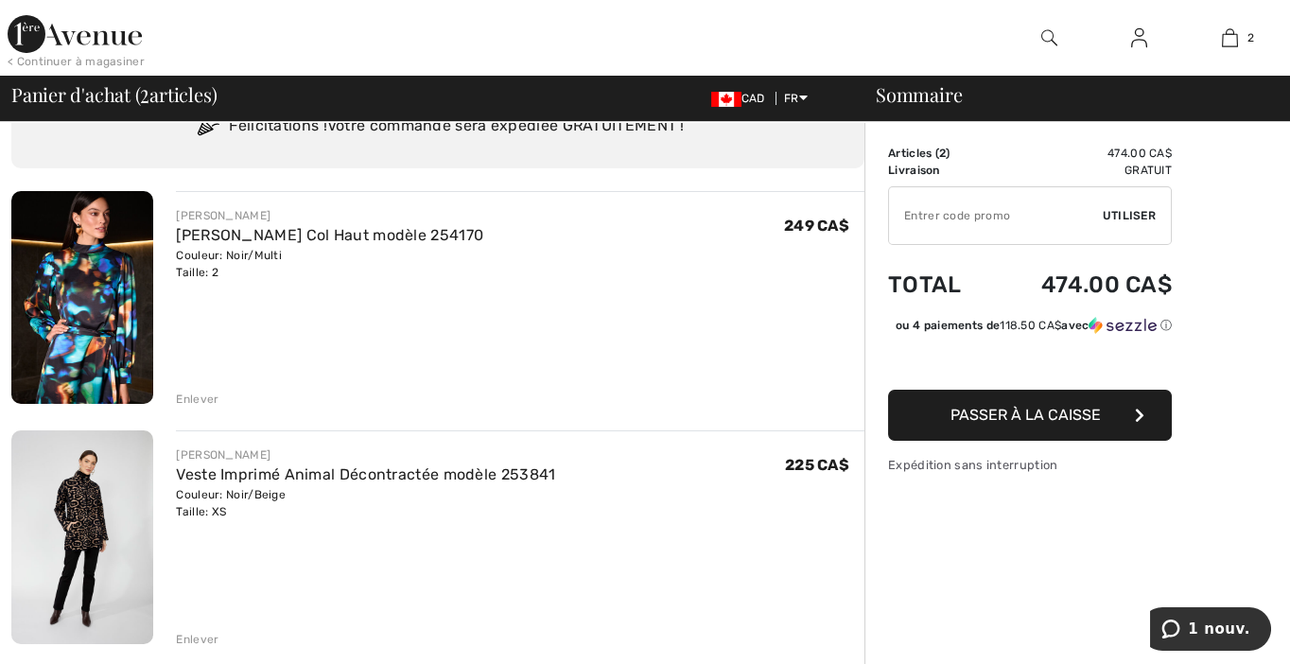
click at [1004, 424] on span "Passer à la caisse" at bounding box center [1025, 415] width 150 height 18
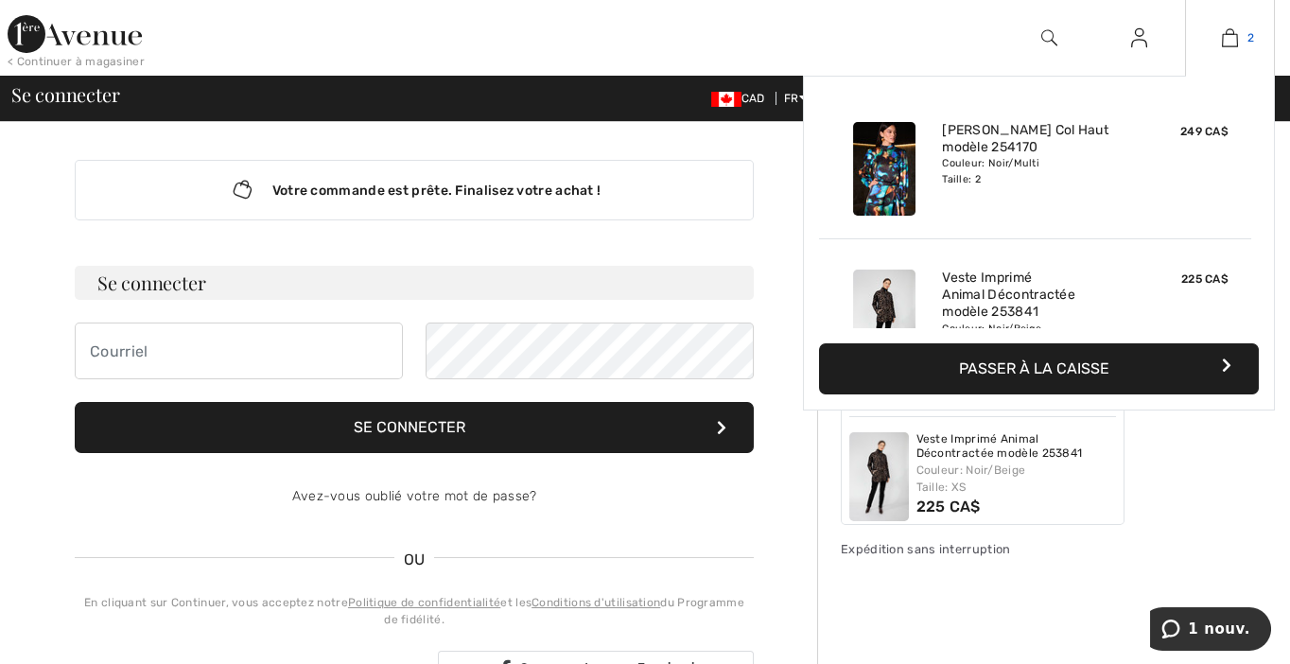
type input "[EMAIL_ADDRESS][DOMAIN_NAME]"
click at [1224, 41] on img at bounding box center [1230, 37] width 16 height 23
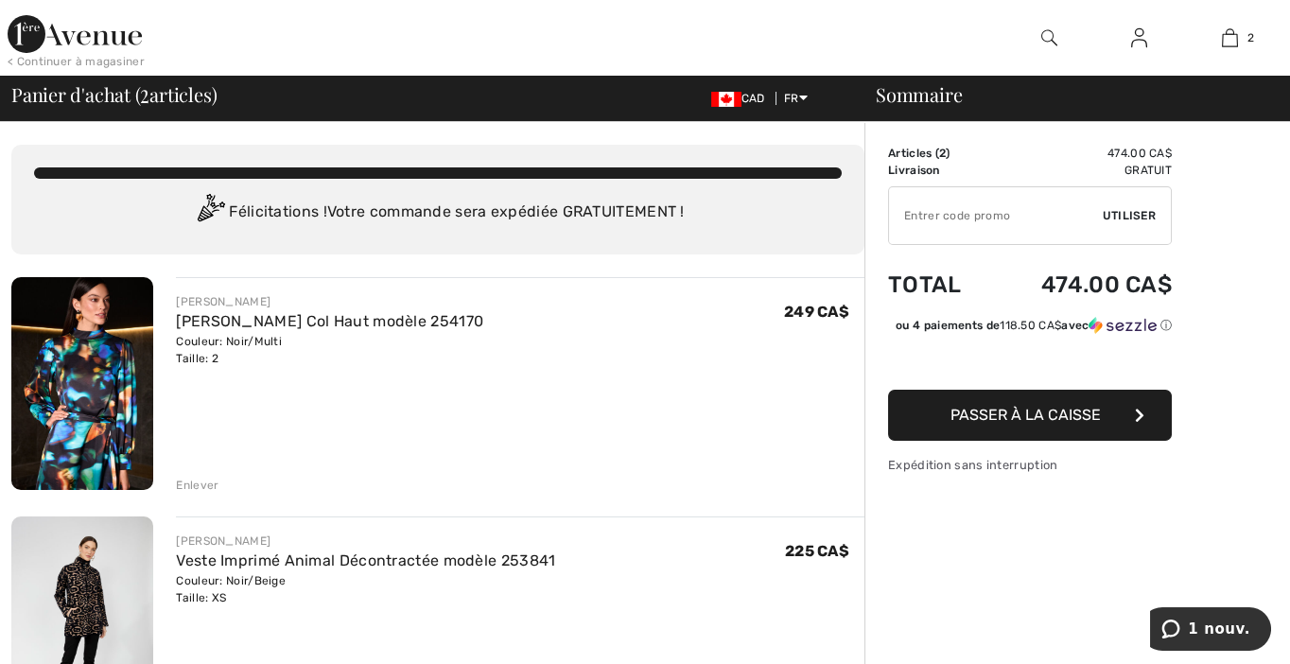
scroll to position [95, 0]
